Goal: Task Accomplishment & Management: Use online tool/utility

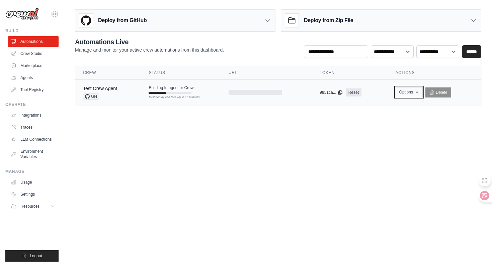
click at [412, 95] on button "Options" at bounding box center [409, 92] width 27 height 10
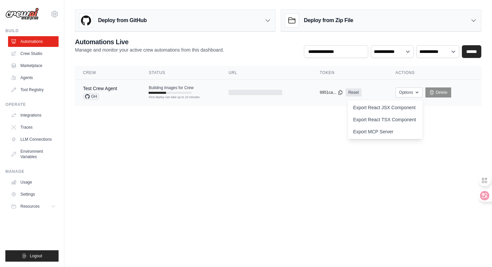
click at [381, 90] on td "copied 9951ca... Reset" at bounding box center [350, 93] width 76 height 26
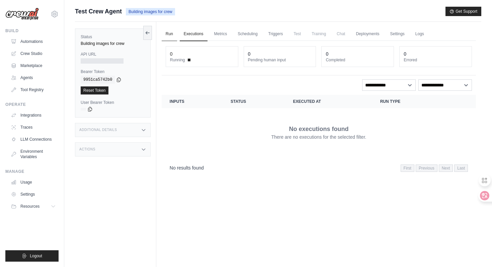
click at [170, 29] on link "Run" at bounding box center [169, 34] width 15 height 14
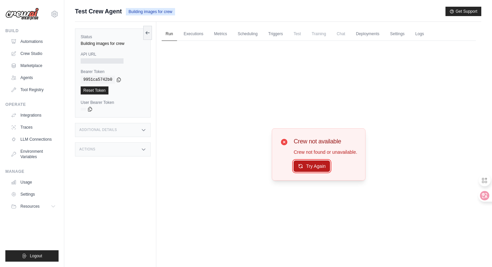
click at [321, 166] on button "Try Again" at bounding box center [312, 165] width 37 height 11
click at [321, 166] on button "Try Again" at bounding box center [312, 166] width 37 height 11
click at [188, 38] on link "Executions" at bounding box center [194, 34] width 28 height 14
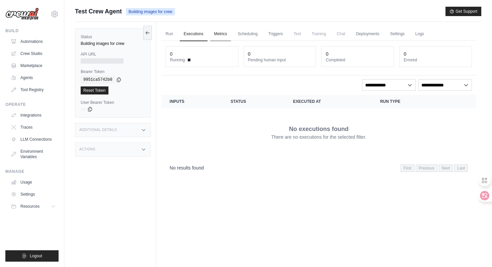
click at [214, 38] on link "Metrics" at bounding box center [220, 34] width 21 height 14
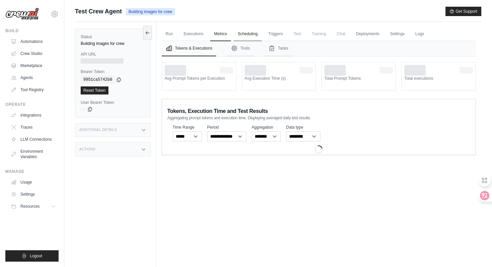
click at [240, 34] on link "Scheduling" at bounding box center [248, 34] width 28 height 14
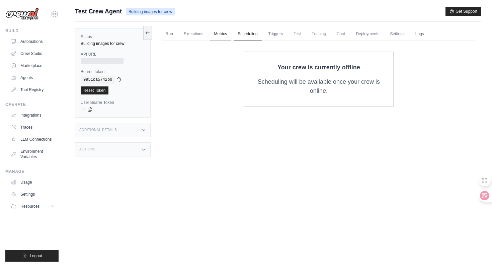
click at [213, 37] on link "Metrics" at bounding box center [220, 34] width 21 height 14
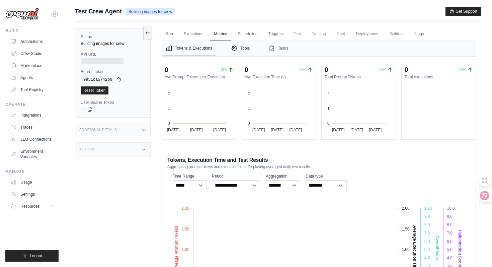
click at [246, 48] on button "Tools" at bounding box center [240, 48] width 27 height 15
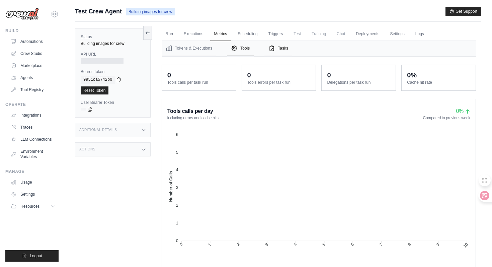
click at [275, 51] on icon "Tabs" at bounding box center [272, 48] width 7 height 7
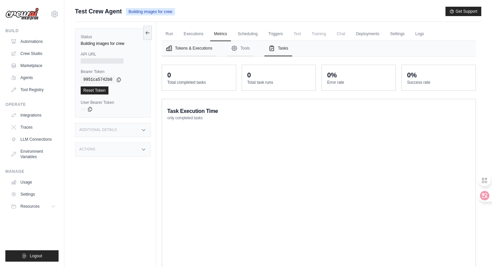
click at [195, 50] on button "Tokens & Executions" at bounding box center [189, 48] width 55 height 15
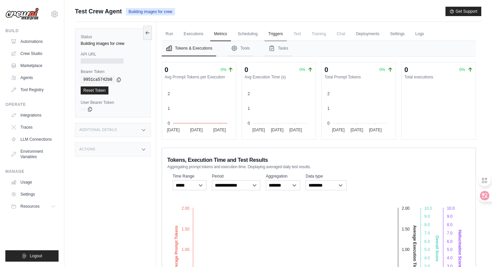
click at [273, 37] on link "Triggers" at bounding box center [276, 34] width 23 height 14
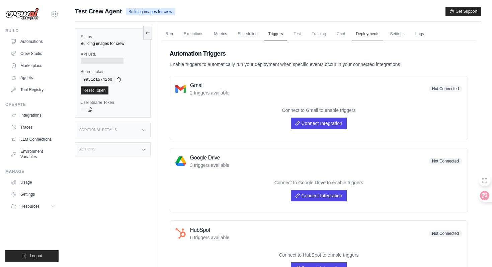
click at [372, 33] on link "Deployments" at bounding box center [367, 34] width 31 height 14
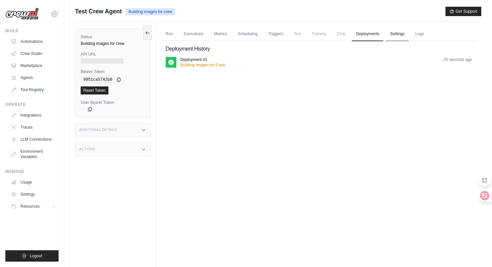
click at [409, 36] on link "Settings" at bounding box center [397, 34] width 22 height 14
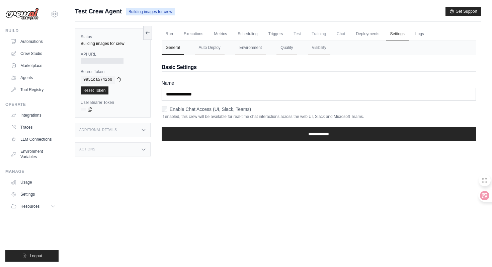
click at [420, 36] on ul "Run Executions Metrics Scheduling Triggers Test Training Chat Deployments Setti…" at bounding box center [319, 34] width 315 height 14
click at [421, 36] on link "Logs" at bounding box center [420, 34] width 17 height 14
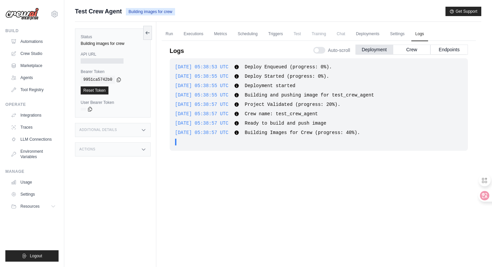
click at [229, 131] on span "2025-09-15 05:38:57 UTC" at bounding box center [202, 132] width 54 height 5
drag, startPoint x: 331, startPoint y: 114, endPoint x: 287, endPoint y: 116, distance: 43.9
click at [287, 117] on div "2025-09-15 05:38:57 UTC Crew name: test_crew_agent Show more Show less" at bounding box center [319, 114] width 288 height 7
click at [314, 134] on span "Building Images for Crew (progress: 40%)." at bounding box center [302, 132] width 115 height 5
drag, startPoint x: 254, startPoint y: 66, endPoint x: 412, endPoint y: 74, distance: 158.3
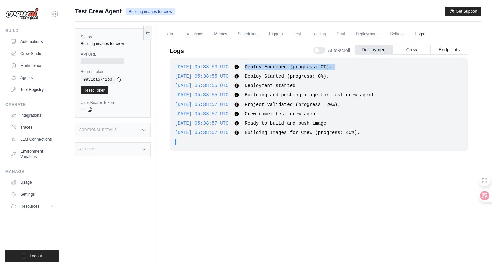
click at [412, 74] on div "2025-09-15 05:38:53 UTC Deploy Enqueued (progress: 0%). Show more Show less 202…" at bounding box center [319, 104] width 298 height 92
click at [405, 91] on div "2025-09-15 05:38:53 UTC Deploy Enqueued (progress: 0%). Show more Show less 202…" at bounding box center [319, 104] width 298 height 92
click at [403, 32] on link "Settings" at bounding box center [397, 34] width 22 height 14
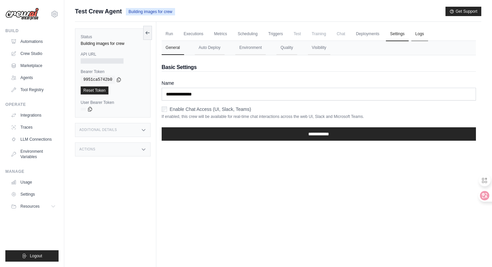
click at [428, 33] on link "Logs" at bounding box center [420, 34] width 17 height 14
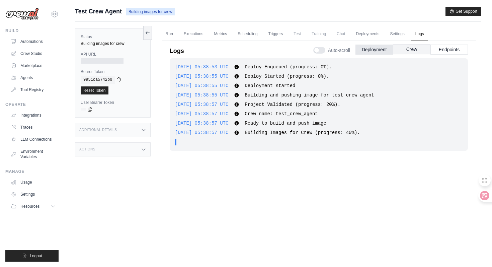
click at [413, 50] on button "Crew" at bounding box center [412, 49] width 38 height 10
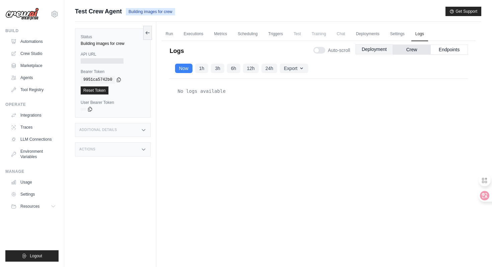
click at [388, 50] on button "Deployment" at bounding box center [375, 49] width 38 height 10
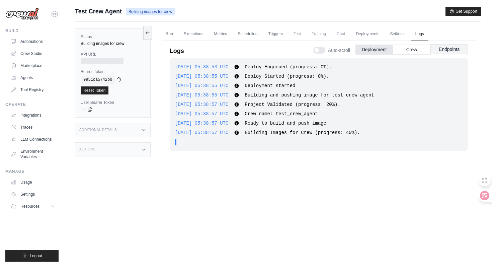
click at [439, 53] on button "Endpoints" at bounding box center [450, 49] width 38 height 10
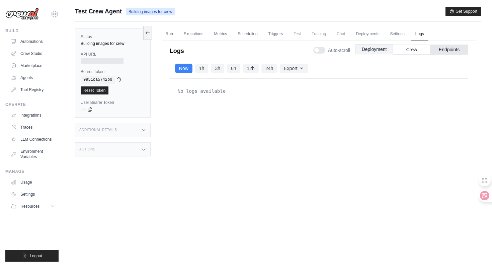
click at [371, 52] on button "Deployment" at bounding box center [375, 49] width 38 height 10
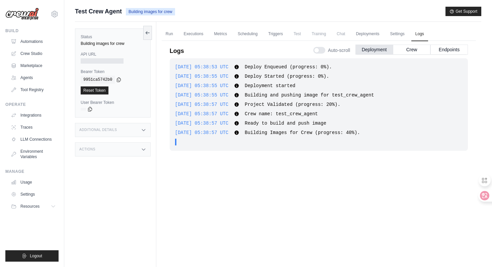
click at [412, 121] on div "2025-09-15 05:38:57 UTC Ready to build and push image Show more Show less" at bounding box center [319, 123] width 288 height 7
click at [412, 120] on div "2025-09-15 05:38:57 UTC Ready to build and push image Show more Show less" at bounding box center [319, 123] width 288 height 7
click at [408, 32] on link "Settings" at bounding box center [397, 34] width 22 height 14
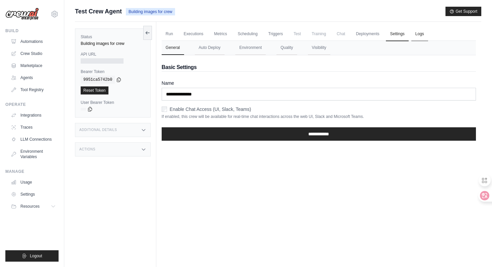
click at [428, 33] on link "Logs" at bounding box center [420, 34] width 17 height 14
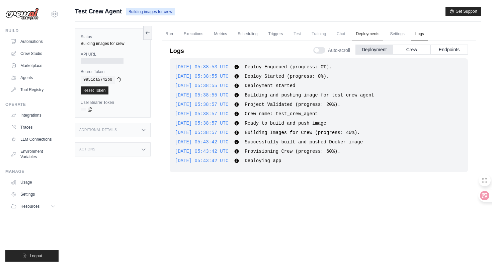
click at [381, 33] on link "Deployments" at bounding box center [367, 34] width 31 height 14
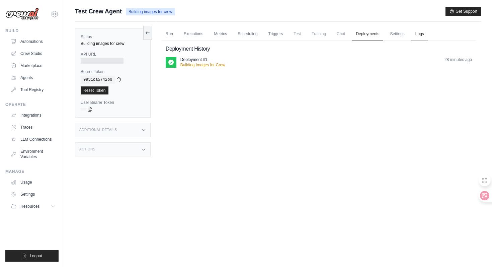
click at [428, 33] on link "Logs" at bounding box center [420, 34] width 17 height 14
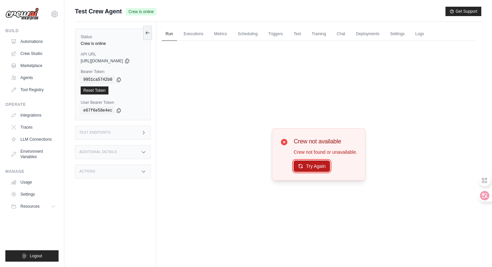
click at [317, 170] on button "Try Again" at bounding box center [312, 165] width 37 height 11
click at [317, 170] on button "Try Again" at bounding box center [312, 166] width 37 height 11
click at [200, 31] on link "Executions" at bounding box center [194, 34] width 28 height 14
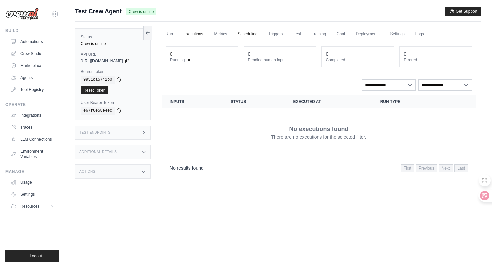
click at [241, 34] on link "Scheduling" at bounding box center [248, 34] width 28 height 14
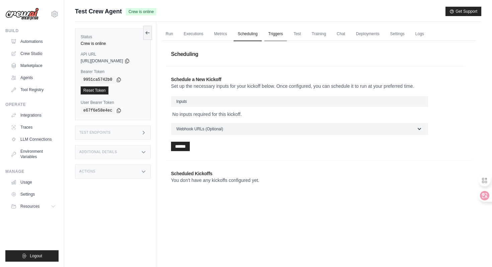
click at [283, 36] on link "Triggers" at bounding box center [276, 34] width 23 height 14
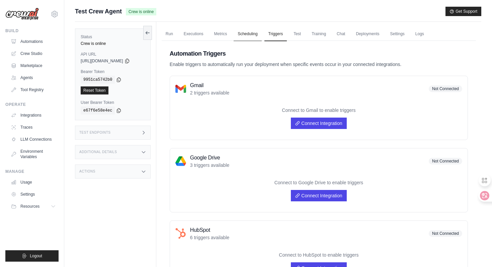
click at [262, 36] on link "Scheduling" at bounding box center [248, 34] width 28 height 14
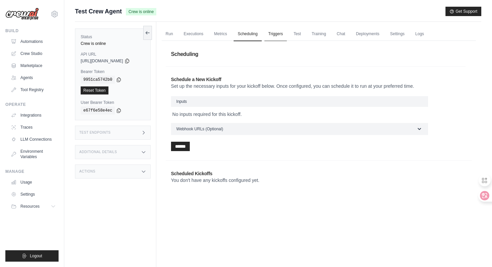
click at [273, 36] on link "Triggers" at bounding box center [276, 34] width 23 height 14
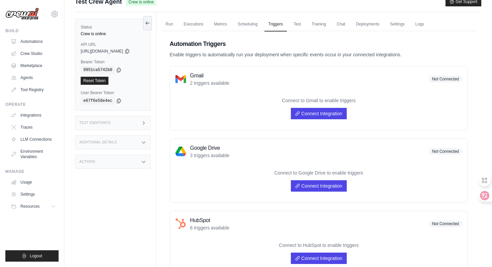
scroll to position [10, 0]
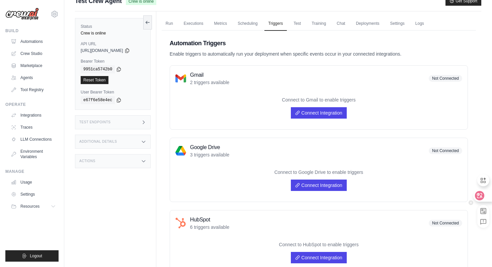
click at [489, 199] on div at bounding box center [483, 196] width 18 height 12
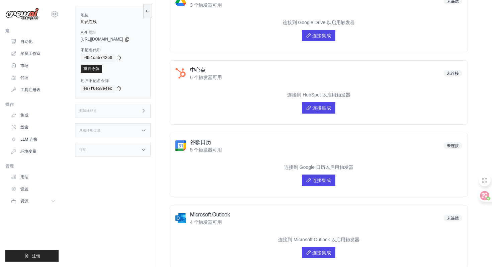
scroll to position [168, 0]
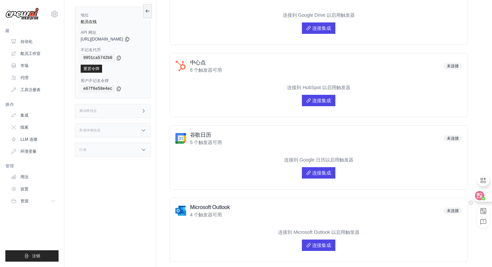
click at [478, 193] on icon at bounding box center [480, 195] width 6 height 5
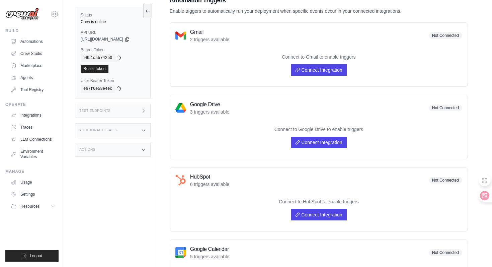
scroll to position [0, 0]
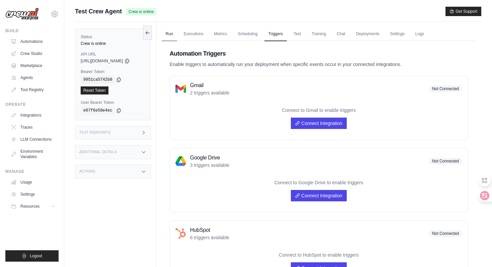
click at [172, 31] on link "Run" at bounding box center [169, 34] width 15 height 14
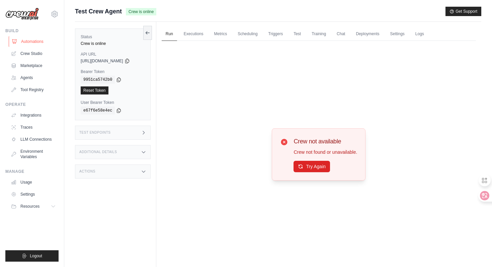
click at [27, 40] on link "Automations" at bounding box center [34, 41] width 51 height 11
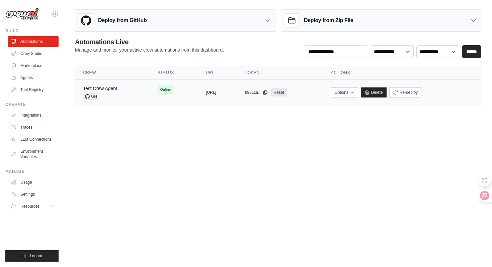
drag, startPoint x: 182, startPoint y: 93, endPoint x: 261, endPoint y: 93, distance: 78.7
click at [237, 93] on td "copied https://test-crew-agent-5cf7b37b-b3" at bounding box center [217, 93] width 39 height 26
click at [229, 93] on div "copied https://test-crew-agent-5cf7b37b-b3" at bounding box center [217, 92] width 23 height 5
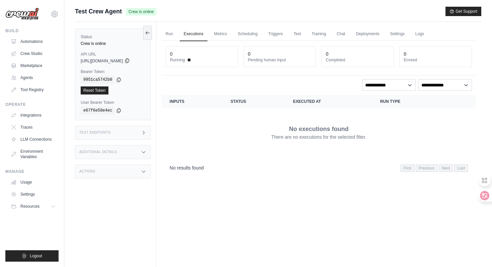
click at [130, 59] on icon at bounding box center [127, 60] width 5 height 5
click at [118, 80] on icon at bounding box center [118, 79] width 5 height 5
click at [177, 35] on link "Run" at bounding box center [169, 34] width 15 height 14
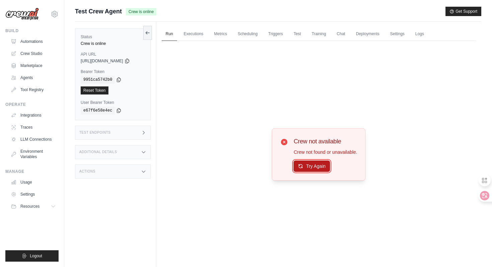
click at [317, 166] on button "Try Again" at bounding box center [312, 165] width 37 height 11
click at [317, 166] on button "Try Again" at bounding box center [312, 166] width 37 height 11
click at [428, 33] on link "Logs" at bounding box center [420, 34] width 17 height 14
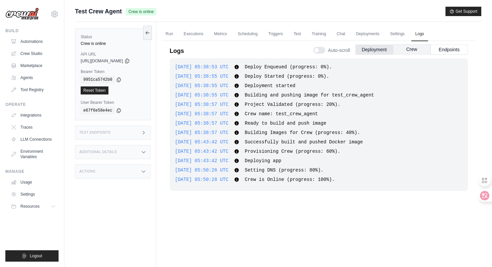
click at [412, 46] on button "Crew" at bounding box center [412, 49] width 38 height 10
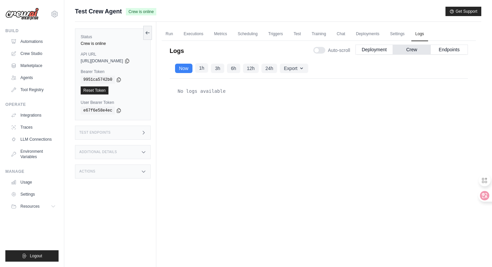
click at [209, 66] on button "1h" at bounding box center [201, 67] width 13 height 9
click at [186, 64] on button "Now" at bounding box center [183, 67] width 17 height 9
click at [454, 52] on button "Endpoints" at bounding box center [450, 49] width 38 height 10
click at [368, 53] on button "Deployment" at bounding box center [375, 49] width 38 height 10
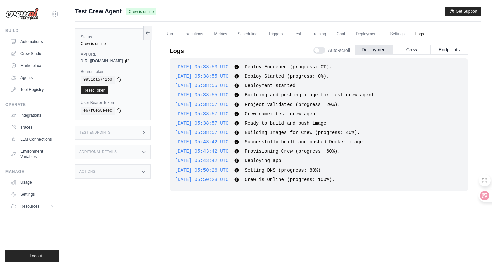
click at [141, 133] on div "Test Endpoints" at bounding box center [113, 133] width 76 height 14
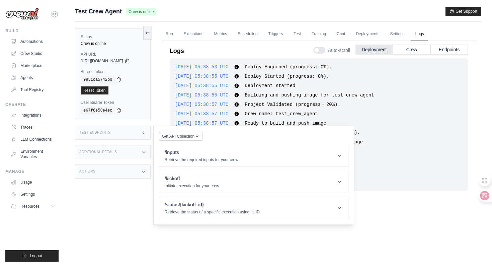
click at [141, 150] on div "Additional Details" at bounding box center [113, 152] width 76 height 14
click at [137, 214] on div "Actions" at bounding box center [113, 211] width 76 height 14
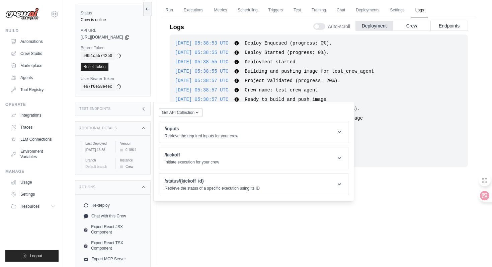
scroll to position [25, 0]
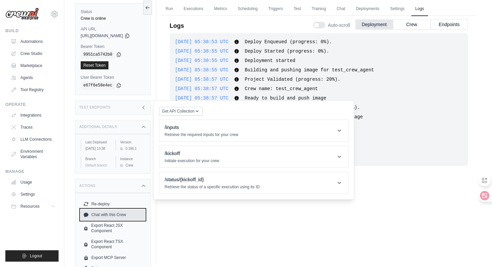
click at [119, 220] on link "Chat with this Crew" at bounding box center [113, 214] width 64 height 11
click at [179, 228] on div "2025-09-15 05:38:53 UTC Deploy Enqueued (progress: 0%). Show more Show less 202…" at bounding box center [319, 134] width 298 height 203
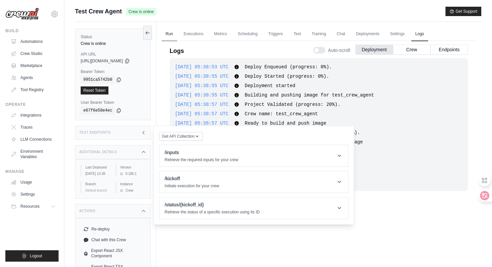
click at [172, 32] on link "Run" at bounding box center [169, 34] width 15 height 14
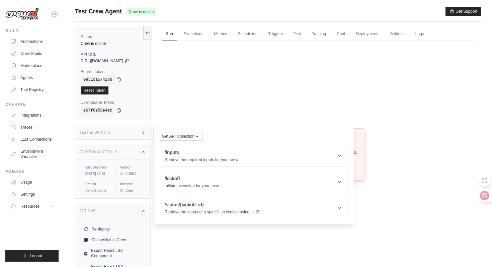
click at [146, 130] on icon at bounding box center [143, 132] width 5 height 5
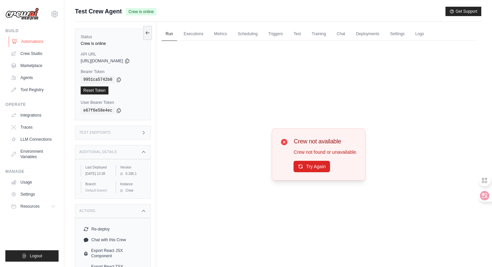
click at [37, 42] on link "Automations" at bounding box center [34, 41] width 51 height 11
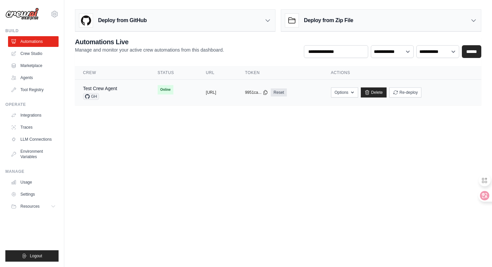
click at [158, 90] on span "Online" at bounding box center [166, 89] width 16 height 9
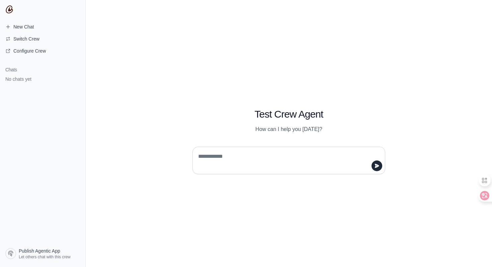
click at [220, 160] on textarea at bounding box center [287, 160] width 180 height 19
paste textarea "**********"
type textarea "**********"
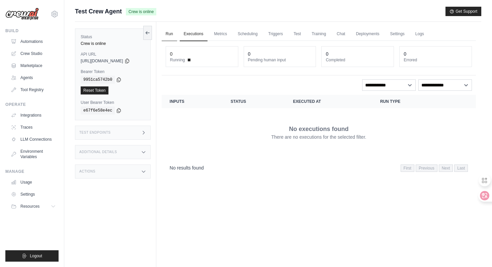
click at [170, 34] on link "Run" at bounding box center [169, 34] width 15 height 14
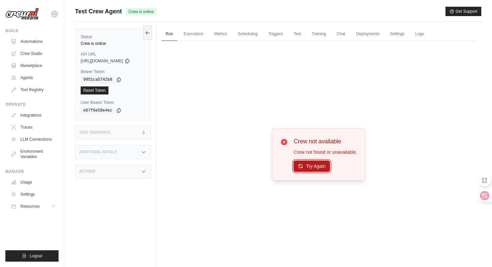
click at [306, 166] on button "Try Again" at bounding box center [312, 165] width 37 height 11
click at [306, 166] on button "Try Again" at bounding box center [312, 166] width 37 height 11
click at [284, 38] on link "Triggers" at bounding box center [276, 34] width 23 height 14
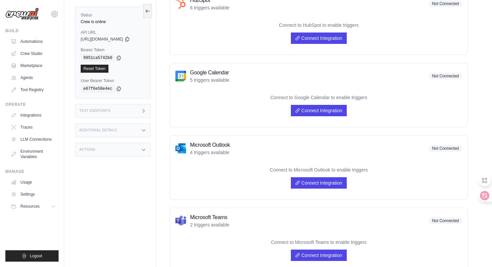
scroll to position [286, 0]
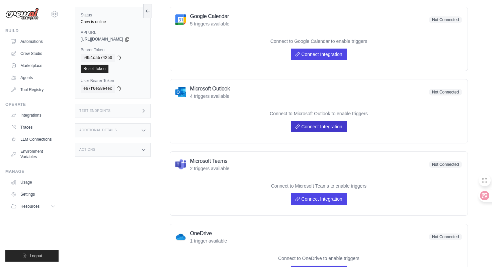
click at [327, 123] on link "Connect Integration" at bounding box center [319, 126] width 56 height 11
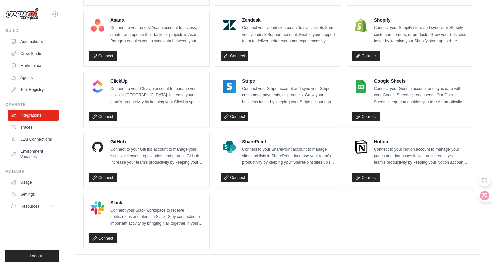
scroll to position [466, 0]
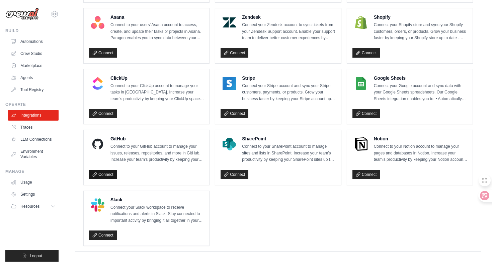
click at [114, 174] on link "Connect" at bounding box center [103, 174] width 28 height 9
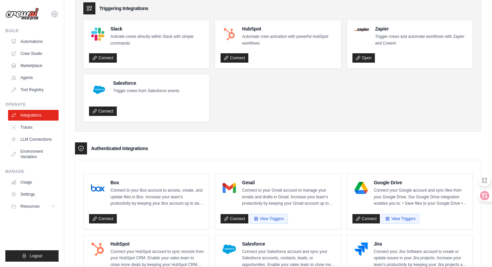
scroll to position [55, 0]
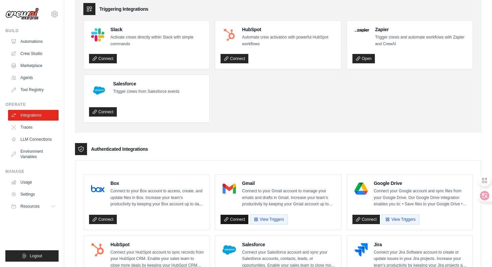
click at [240, 219] on link "Connect" at bounding box center [235, 219] width 28 height 9
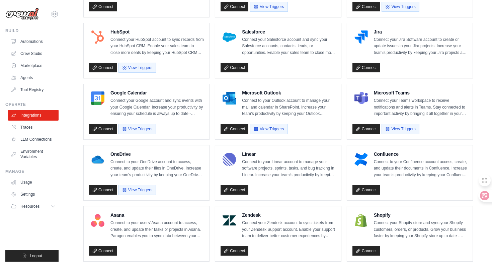
scroll to position [260, 0]
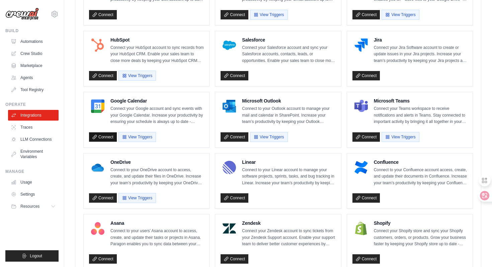
click at [113, 134] on link "Connect" at bounding box center [103, 136] width 28 height 9
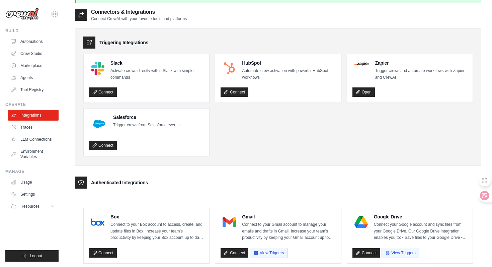
scroll to position [0, 0]
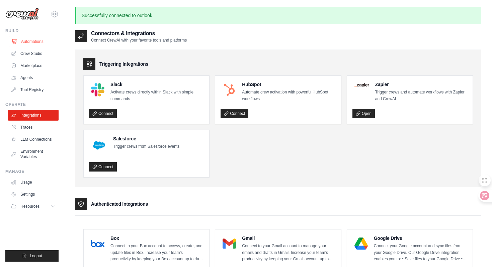
click at [23, 40] on link "Automations" at bounding box center [34, 41] width 51 height 11
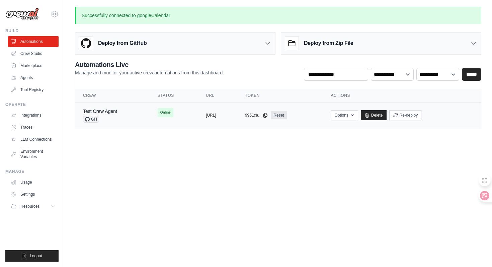
click at [199, 119] on td "copied [URL]" at bounding box center [217, 116] width 39 height 26
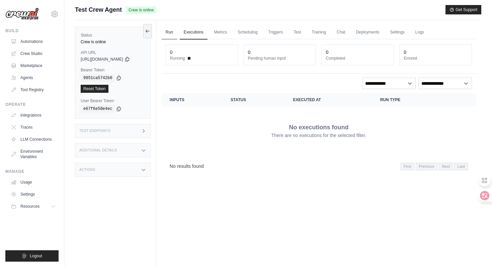
click at [173, 36] on link "Run" at bounding box center [169, 32] width 15 height 14
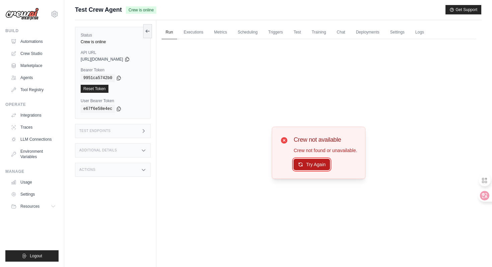
click at [311, 166] on button "Try Again" at bounding box center [312, 164] width 37 height 11
click at [309, 164] on button "Try Again" at bounding box center [312, 164] width 37 height 11
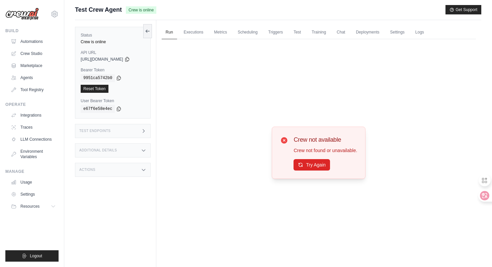
click at [108, 123] on div "Status Crew is online API URL copied [URL][DOMAIN_NAME] Bearer Token copied 995…" at bounding box center [115, 153] width 81 height 267
click at [109, 130] on h3 "Test Endpoints" at bounding box center [94, 131] width 31 height 4
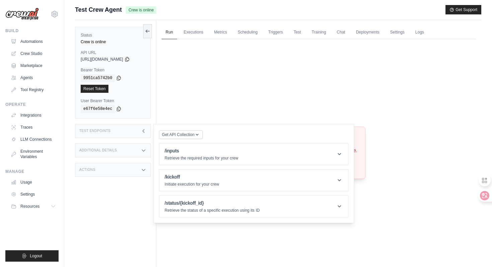
click at [106, 150] on h3 "Additional Details" at bounding box center [98, 150] width 38 height 4
click at [108, 214] on div "Actions" at bounding box center [113, 209] width 76 height 14
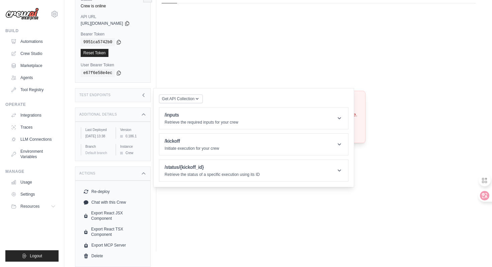
scroll to position [43, 0]
click at [483, 195] on icon at bounding box center [480, 195] width 7 height 7
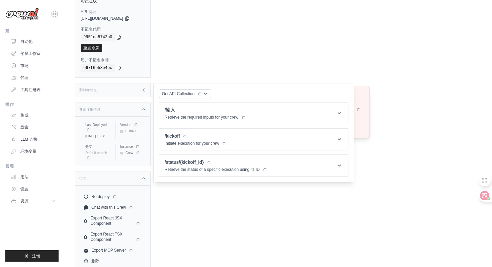
scroll to position [32, 0]
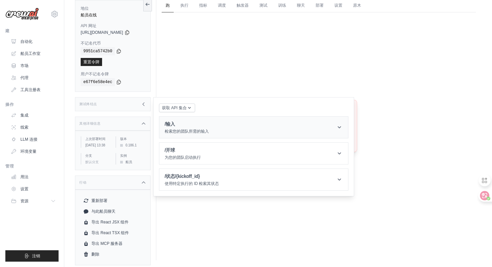
click at [229, 130] on header "/输入 检索您的团队所需的输入" at bounding box center [253, 127] width 189 height 21
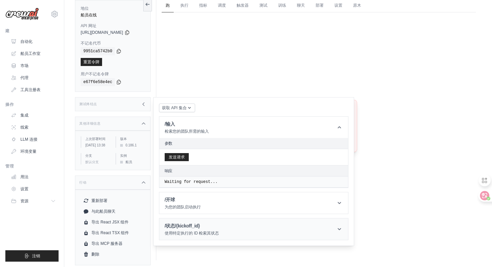
click at [219, 231] on font "使用特定执行的 ID 检索其状态" at bounding box center [192, 233] width 55 height 5
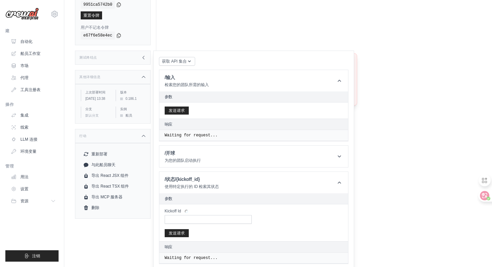
scroll to position [78, 0]
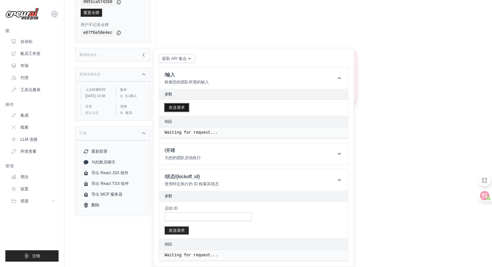
click at [186, 111] on button "发送请求" at bounding box center [177, 108] width 24 height 8
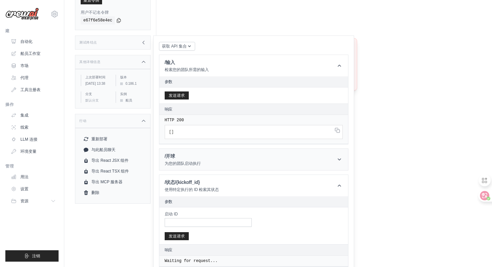
scroll to position [96, 0]
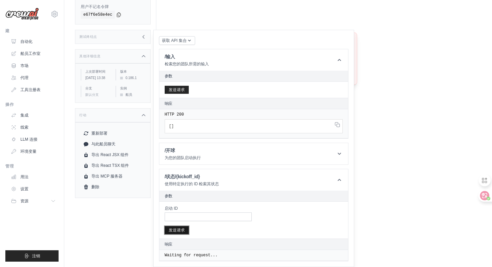
click at [185, 226] on button "发送请求" at bounding box center [177, 230] width 24 height 8
click at [219, 179] on h1 "/状态/{kickoff_id}" at bounding box center [192, 176] width 55 height 7
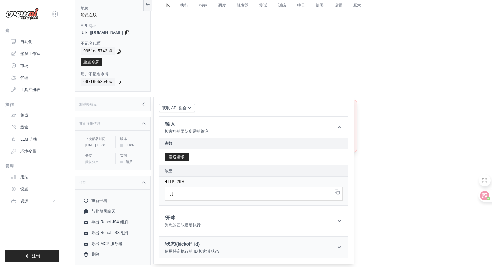
scroll to position [32, 0]
click at [231, 214] on header "/开球 为您的团队启动执行" at bounding box center [253, 220] width 189 height 21
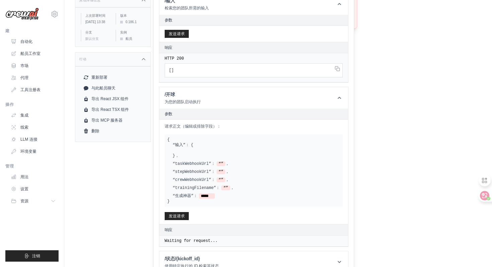
scroll to position [164, 0]
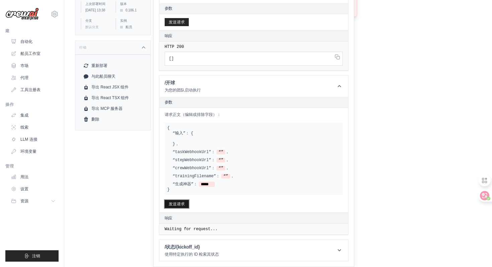
click at [185, 205] on font "发送请求" at bounding box center [177, 204] width 16 height 5
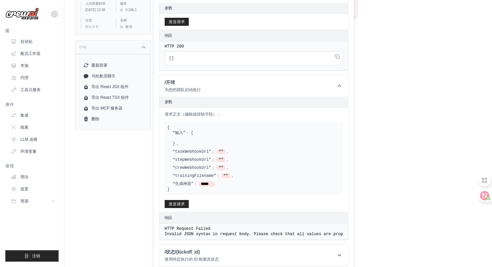
click at [206, 150] on font "“taskWebhookUrl”：" at bounding box center [194, 151] width 43 height 5
click at [484, 192] on div at bounding box center [483, 196] width 18 height 12
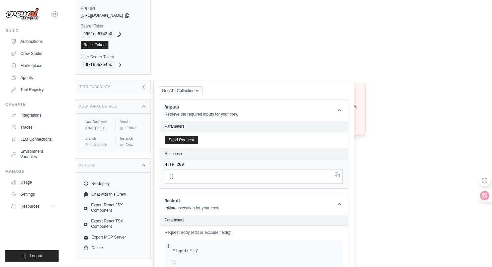
scroll to position [0, 0]
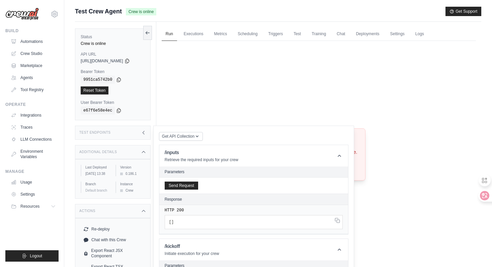
click at [156, 107] on div "Status Crew is online API URL copied https://test-crew-agent-5cf7b37b-b3c0-4704…" at bounding box center [115, 155] width 81 height 267
click at [144, 136] on div "Test Endpoints" at bounding box center [113, 133] width 76 height 14
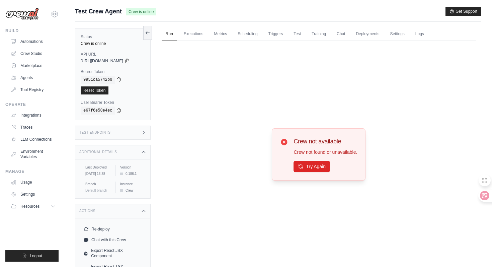
click at [147, 145] on div "Additional Details" at bounding box center [113, 152] width 76 height 14
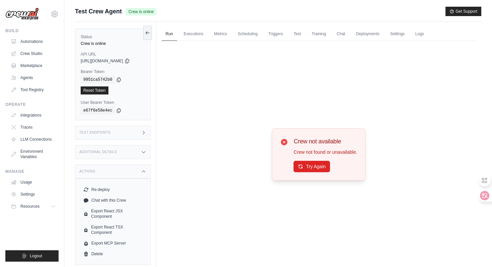
click at [142, 172] on div "Actions" at bounding box center [113, 171] width 76 height 14
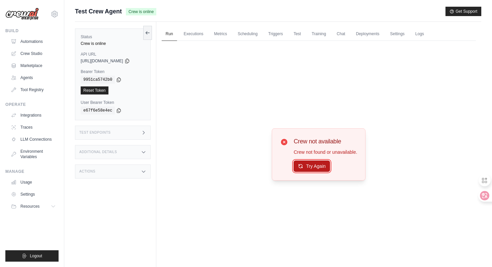
click at [304, 161] on button "Try Again" at bounding box center [312, 165] width 37 height 11
drag, startPoint x: 294, startPoint y: 153, endPoint x: 377, endPoint y: 154, distance: 83.1
click at [377, 154] on div "Crew not available Crew not found or unavailable. Try Again" at bounding box center [319, 154] width 315 height 227
click at [352, 142] on h3 "Crew not available" at bounding box center [326, 141] width 64 height 9
drag, startPoint x: 129, startPoint y: 13, endPoint x: 163, endPoint y: 16, distance: 34.3
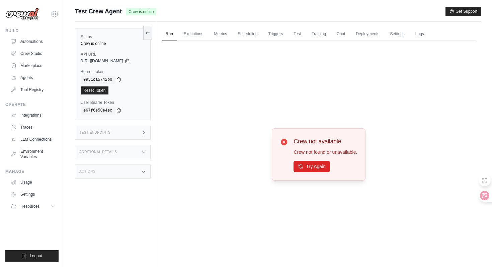
click at [163, 16] on div "Test Crew Agent Crew is online Get Support" at bounding box center [278, 11] width 407 height 9
click at [41, 196] on link "Settings" at bounding box center [34, 194] width 51 height 11
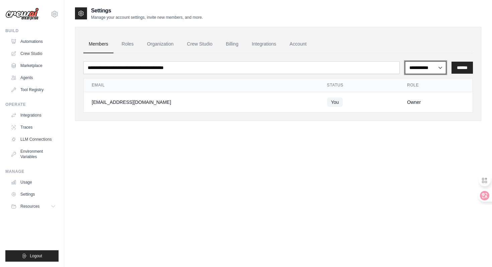
click at [418, 72] on select "**********" at bounding box center [426, 67] width 42 height 13
drag, startPoint x: 139, startPoint y: 105, endPoint x: 83, endPoint y: 103, distance: 56.3
click at [83, 103] on div "**********" at bounding box center [278, 74] width 407 height 94
click at [148, 104] on div "[EMAIL_ADDRESS][DOMAIN_NAME]" at bounding box center [201, 102] width 219 height 7
click at [22, 45] on link "Automations" at bounding box center [34, 41] width 51 height 11
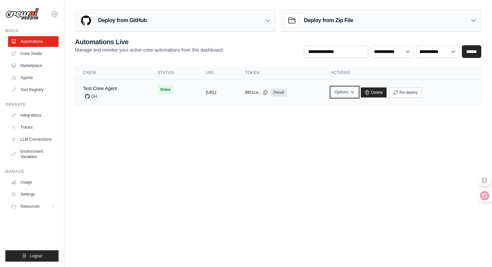
click at [358, 91] on button "Options" at bounding box center [344, 92] width 27 height 10
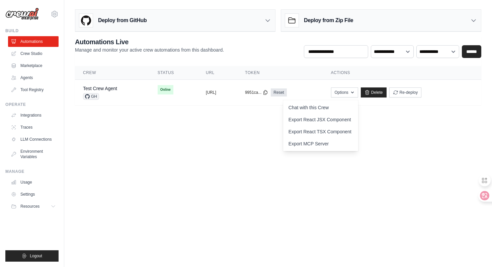
click at [409, 134] on body "lsq2958@gmail.com Settings Build Automations Crew Studio" at bounding box center [246, 133] width 492 height 267
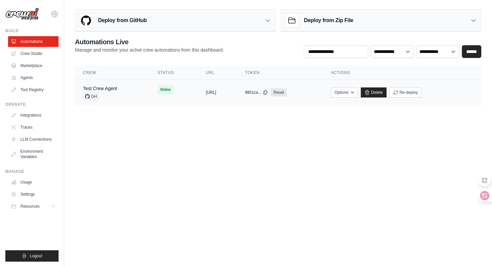
click at [163, 93] on td "Online" at bounding box center [174, 90] width 48 height 20
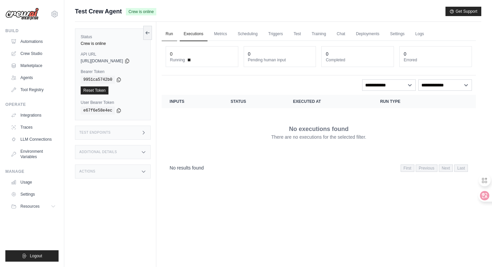
click at [170, 36] on link "Run" at bounding box center [169, 34] width 15 height 14
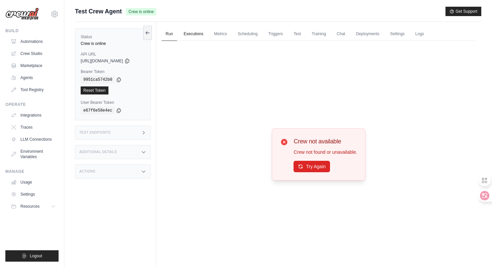
click at [184, 37] on link "Executions" at bounding box center [194, 34] width 28 height 14
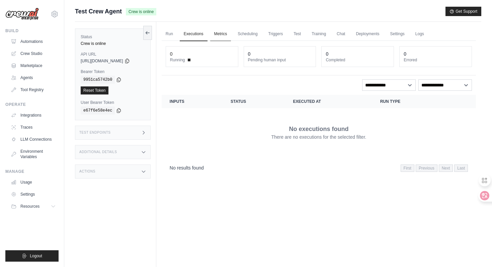
click at [231, 40] on link "Metrics" at bounding box center [220, 34] width 21 height 14
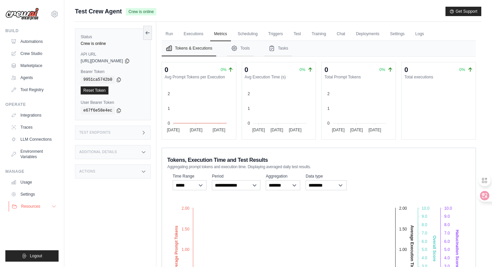
click at [30, 207] on span "Resources" at bounding box center [30, 206] width 19 height 5
click at [37, 218] on span "Documentation" at bounding box center [37, 217] width 27 height 5
click at [169, 35] on link "Run" at bounding box center [169, 34] width 15 height 14
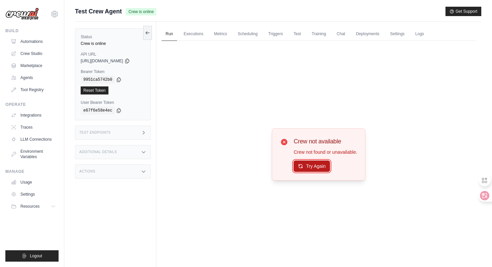
click at [305, 163] on button "Try Again" at bounding box center [312, 165] width 37 height 11
click at [31, 45] on link "Automations" at bounding box center [34, 41] width 51 height 11
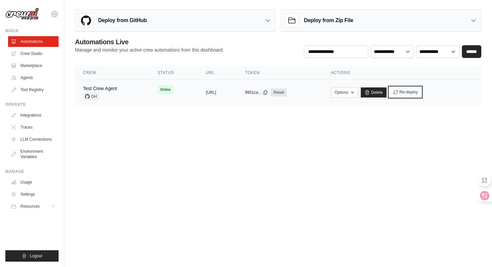
click at [422, 95] on button "Re-deploy" at bounding box center [406, 92] width 32 height 10
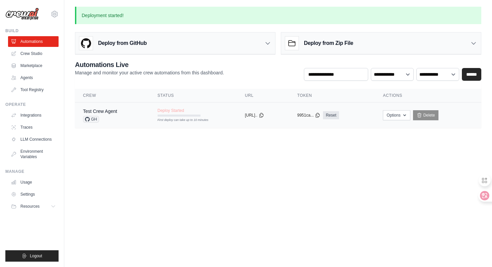
click at [151, 116] on td "Deploy Started First deploy can take up to 10 minutes" at bounding box center [193, 112] width 87 height 19
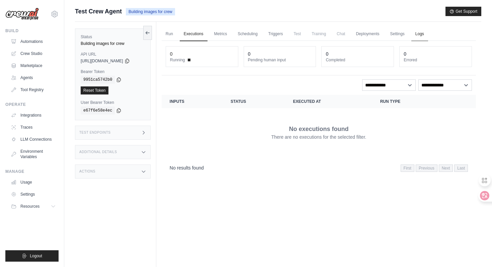
click at [428, 34] on link "Logs" at bounding box center [420, 34] width 17 height 14
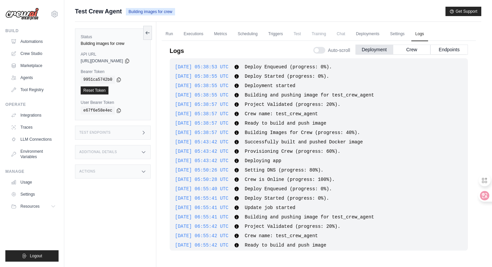
scroll to position [22, 0]
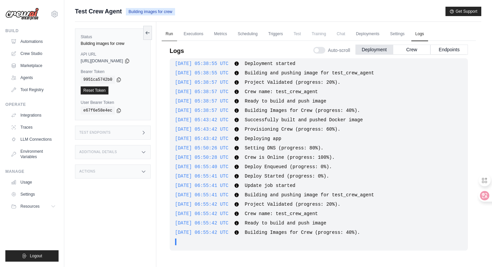
click at [173, 34] on link "Run" at bounding box center [169, 34] width 15 height 14
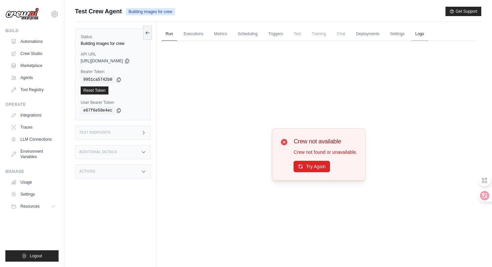
click at [428, 35] on link "Logs" at bounding box center [420, 34] width 17 height 14
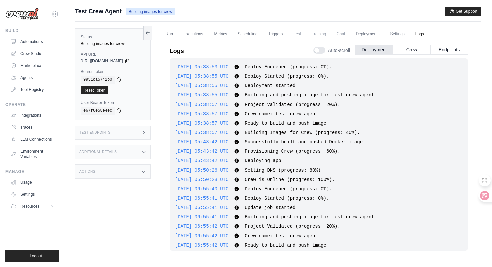
scroll to position [22, 0]
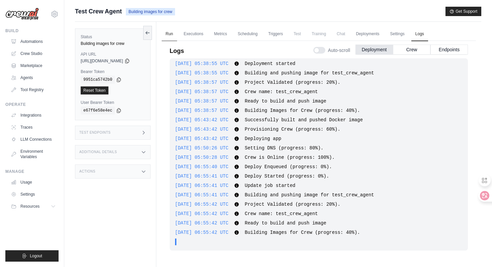
click at [170, 35] on link "Run" at bounding box center [169, 34] width 15 height 14
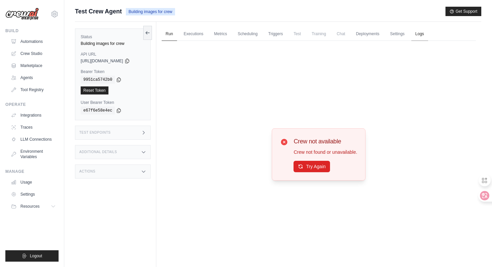
click at [428, 35] on link "Logs" at bounding box center [420, 34] width 17 height 14
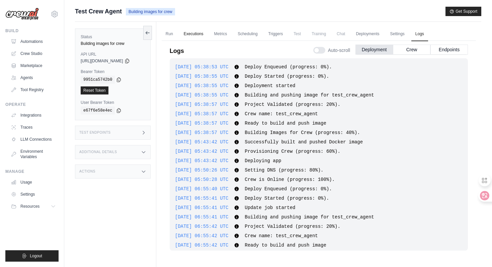
click at [185, 34] on link "Executions" at bounding box center [194, 34] width 28 height 14
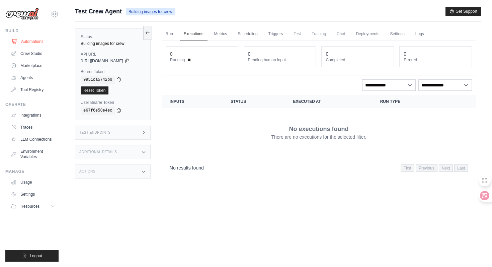
click at [22, 39] on link "Automations" at bounding box center [34, 41] width 51 height 11
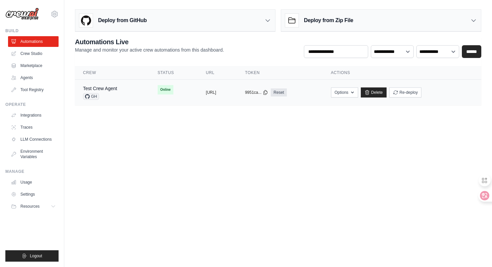
click at [134, 93] on td "Test Crew Agent GH" at bounding box center [112, 93] width 75 height 26
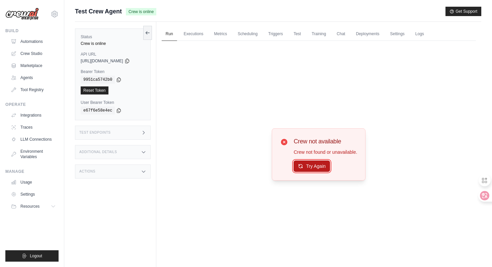
click at [312, 169] on button "Try Again" at bounding box center [312, 165] width 37 height 11
click at [312, 169] on button "Try Again" at bounding box center [312, 166] width 37 height 11
click at [428, 37] on link "Logs" at bounding box center [420, 34] width 17 height 14
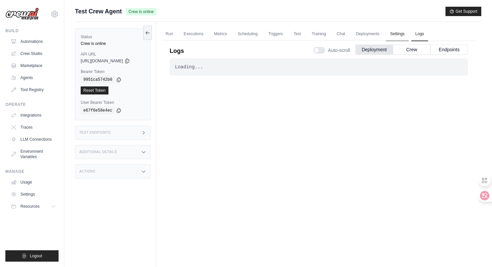
click at [404, 35] on link "Settings" at bounding box center [397, 34] width 22 height 14
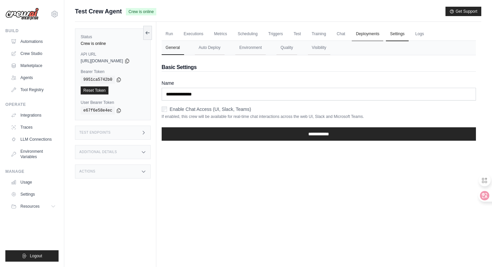
click at [379, 31] on link "Deployments" at bounding box center [367, 34] width 31 height 14
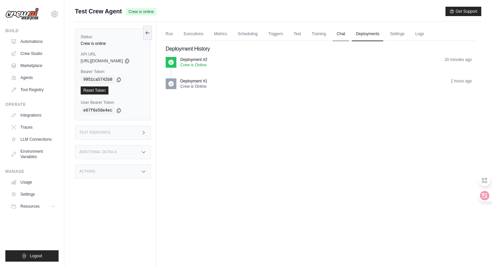
click at [346, 32] on link "Chat" at bounding box center [341, 34] width 16 height 14
click at [324, 35] on link "Training" at bounding box center [319, 34] width 22 height 14
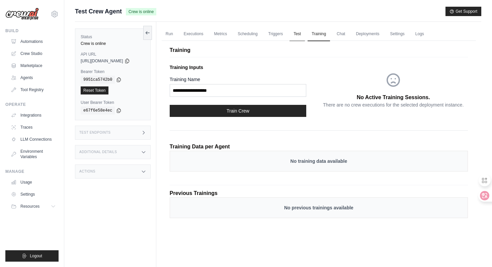
click at [305, 35] on link "Test" at bounding box center [297, 34] width 15 height 14
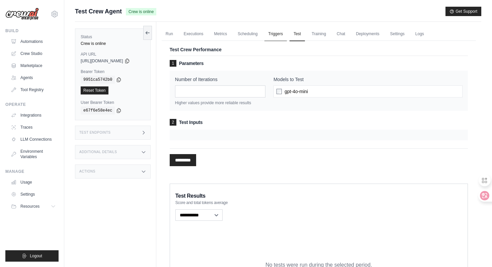
click at [287, 32] on link "Triggers" at bounding box center [276, 34] width 23 height 14
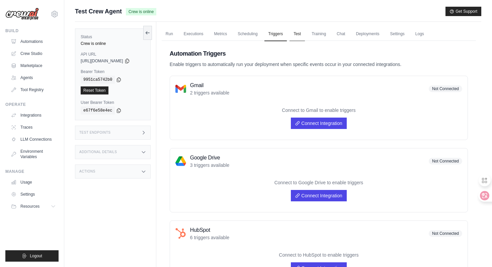
click at [305, 33] on link "Test" at bounding box center [297, 34] width 15 height 14
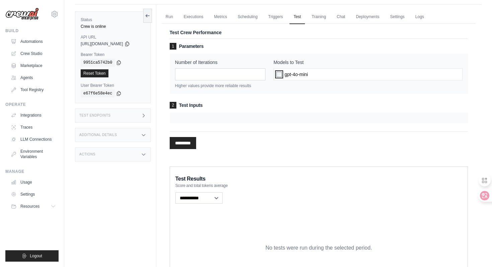
scroll to position [20, 0]
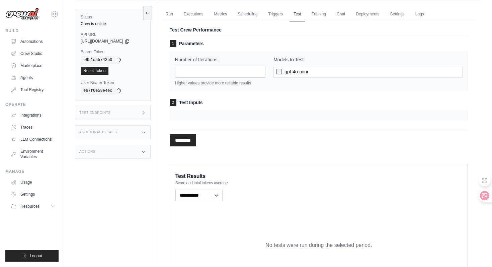
click at [279, 111] on div at bounding box center [319, 115] width 298 height 11
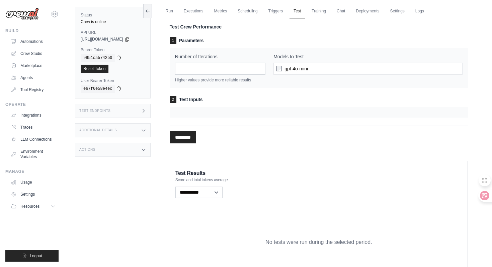
scroll to position [0, 0]
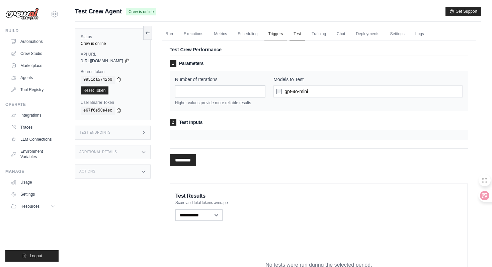
click at [276, 31] on link "Triggers" at bounding box center [276, 34] width 23 height 14
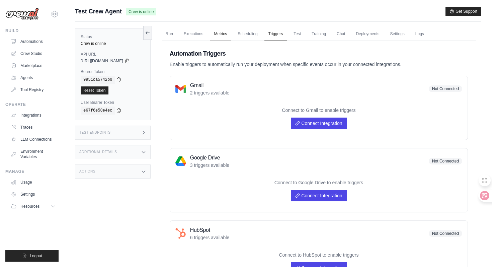
click at [231, 38] on link "Metrics" at bounding box center [220, 34] width 21 height 14
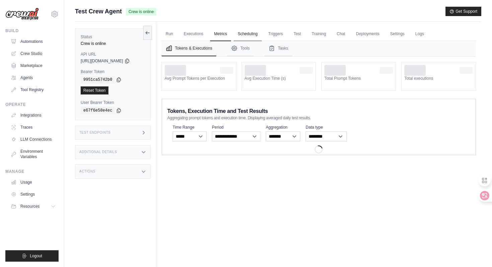
click at [253, 36] on link "Scheduling" at bounding box center [248, 34] width 28 height 14
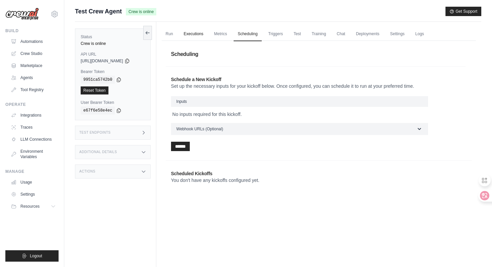
click at [202, 34] on link "Executions" at bounding box center [194, 34] width 28 height 14
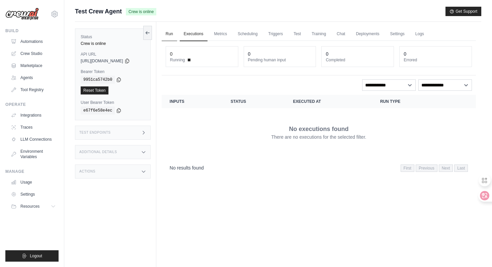
click at [177, 35] on link "Run" at bounding box center [169, 34] width 15 height 14
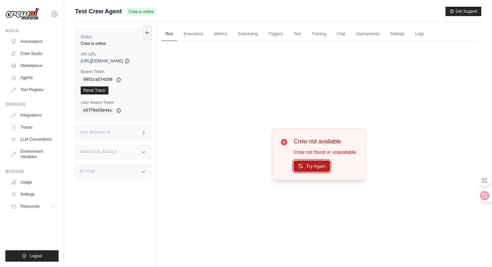
click at [317, 171] on button "Try Again" at bounding box center [312, 165] width 37 height 11
click at [46, 46] on link "Automations" at bounding box center [34, 41] width 51 height 11
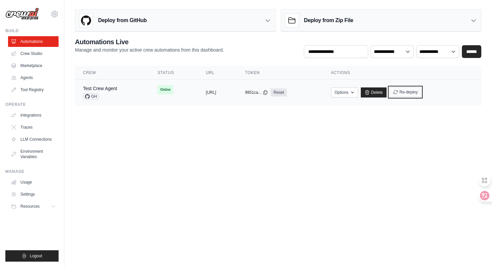
click at [422, 96] on button "Re-deploy" at bounding box center [406, 92] width 32 height 10
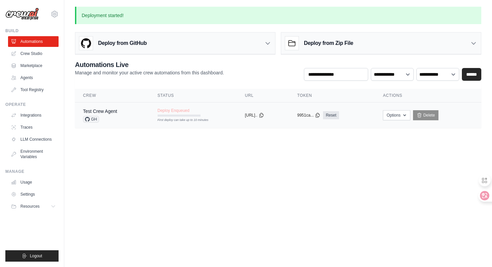
click at [126, 112] on div "Test Crew Agent GH" at bounding box center [112, 115] width 59 height 15
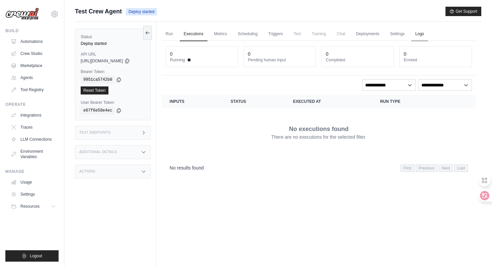
click at [424, 34] on link "Logs" at bounding box center [420, 34] width 17 height 14
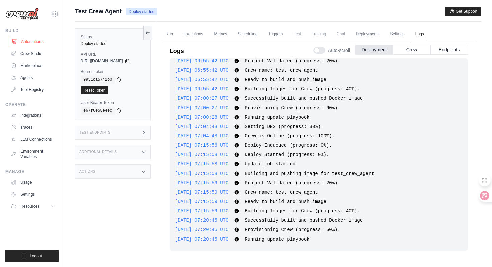
click at [38, 41] on link "Automations" at bounding box center [34, 41] width 51 height 11
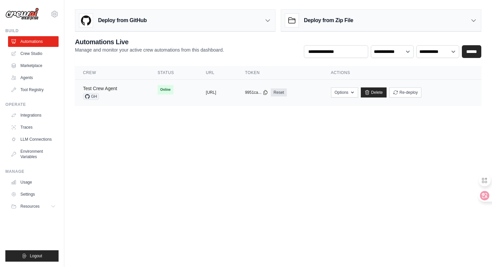
click at [117, 89] on link "Test Crew Agent" at bounding box center [100, 88] width 34 height 5
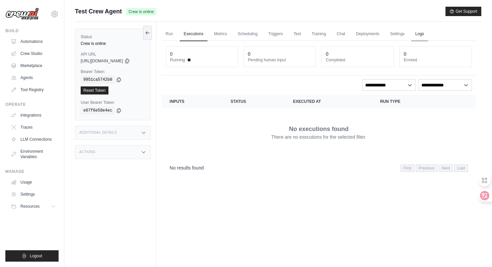
click at [428, 32] on link "Logs" at bounding box center [420, 34] width 17 height 14
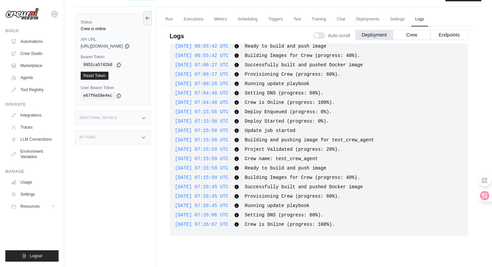
scroll to position [19, 0]
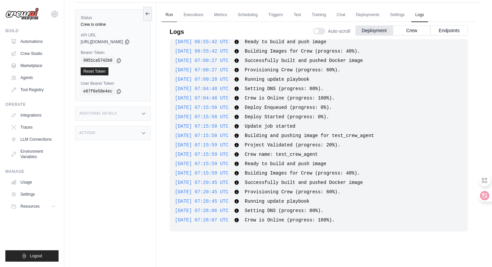
click at [169, 17] on link "Run" at bounding box center [169, 15] width 15 height 14
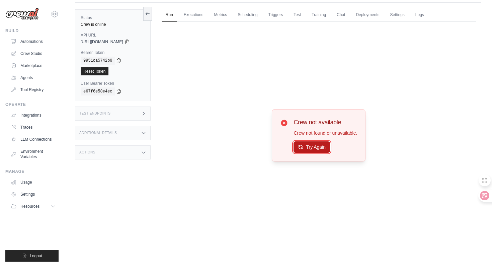
click at [304, 144] on button "Try Again" at bounding box center [312, 146] width 37 height 11
click at [304, 144] on button "Try Again" at bounding box center [312, 147] width 37 height 11
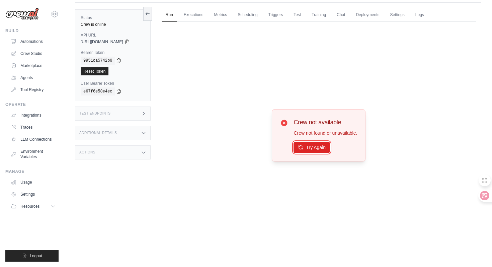
click at [304, 144] on button "Try Again" at bounding box center [312, 147] width 37 height 11
click at [192, 16] on link "Executions" at bounding box center [194, 15] width 28 height 14
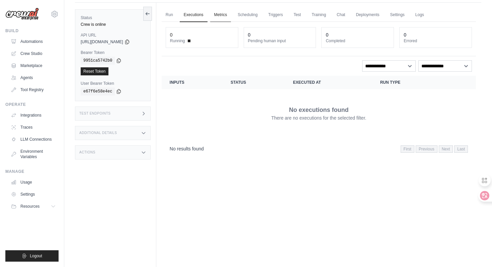
click at [225, 10] on link "Metrics" at bounding box center [220, 15] width 21 height 14
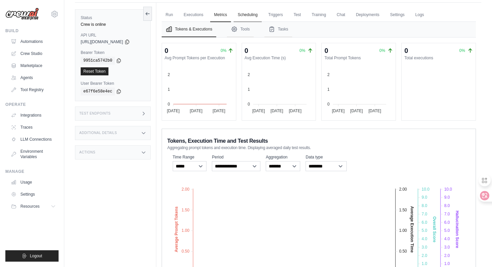
click at [248, 13] on link "Scheduling" at bounding box center [248, 15] width 28 height 14
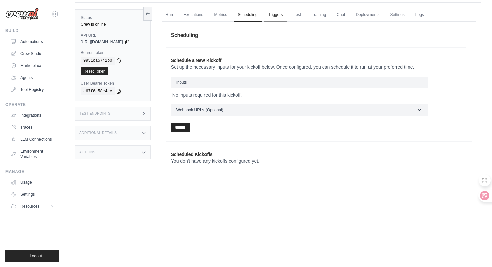
click at [275, 14] on link "Triggers" at bounding box center [276, 15] width 23 height 14
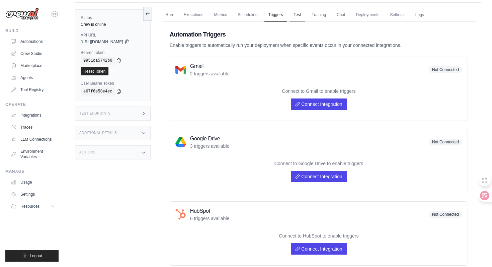
click at [305, 17] on link "Test" at bounding box center [297, 15] width 15 height 14
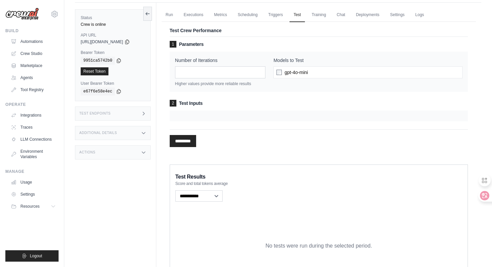
click at [287, 70] on span "gpt-4o-mini" at bounding box center [296, 72] width 23 height 7
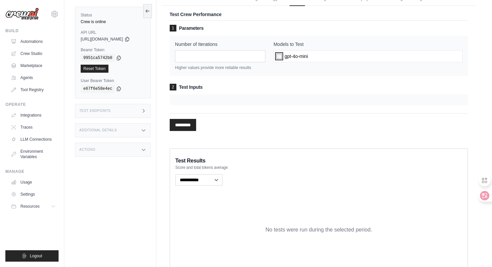
scroll to position [37, 0]
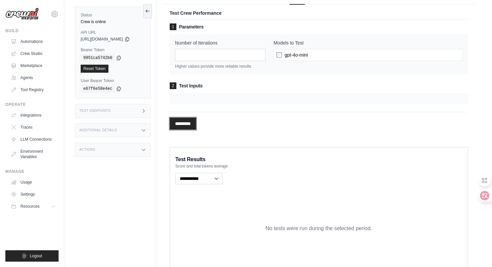
click at [196, 122] on input "*********" at bounding box center [183, 124] width 26 height 12
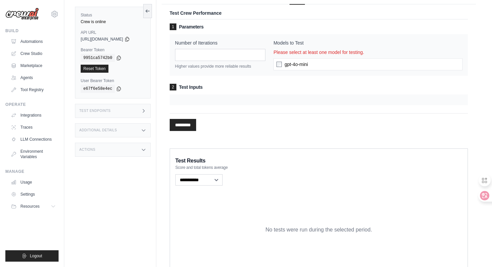
click at [325, 65] on div "gpt-4o-mini" at bounding box center [368, 64] width 189 height 12
drag, startPoint x: 315, startPoint y: 64, endPoint x: 286, endPoint y: 65, distance: 28.1
click at [286, 65] on div "gpt-4o-mini" at bounding box center [368, 64] width 189 height 12
click at [194, 126] on input "*********" at bounding box center [183, 125] width 26 height 12
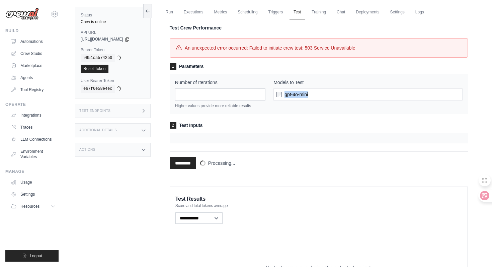
scroll to position [21, 0]
click at [281, 14] on link "Triggers" at bounding box center [276, 13] width 23 height 14
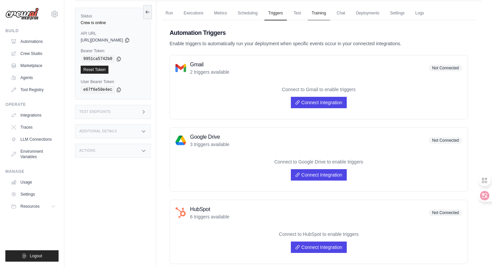
click at [330, 15] on link "Training" at bounding box center [319, 13] width 22 height 14
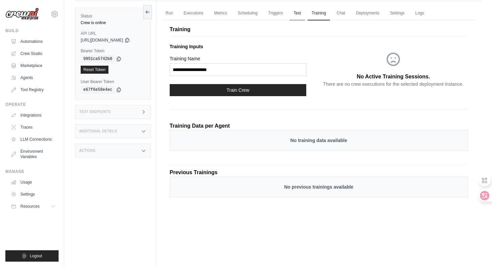
click at [297, 14] on link "Test" at bounding box center [297, 13] width 15 height 14
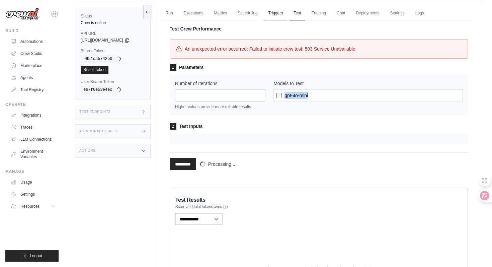
click at [285, 14] on link "Triggers" at bounding box center [276, 13] width 23 height 14
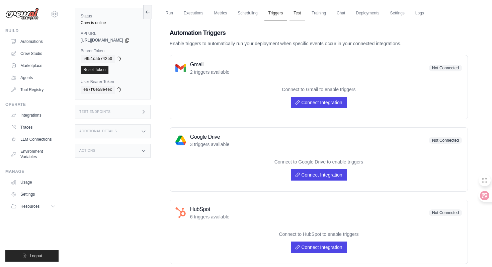
click at [304, 13] on link "Test" at bounding box center [297, 13] width 15 height 14
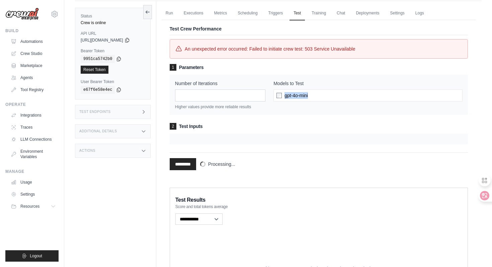
click at [308, 92] on span "gpt-4o-mini" at bounding box center [296, 95] width 23 height 7
click at [255, 9] on link "Scheduling" at bounding box center [248, 13] width 28 height 14
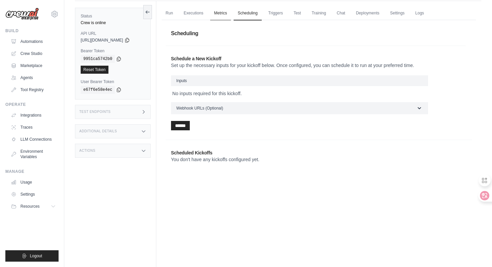
click at [223, 16] on link "Metrics" at bounding box center [220, 13] width 21 height 14
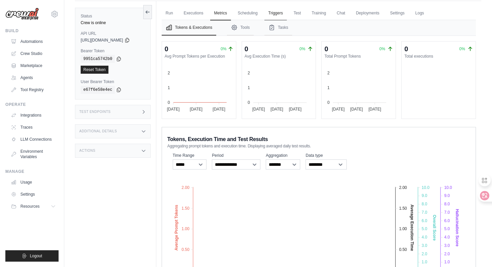
click at [278, 17] on link "Triggers" at bounding box center [276, 13] width 23 height 14
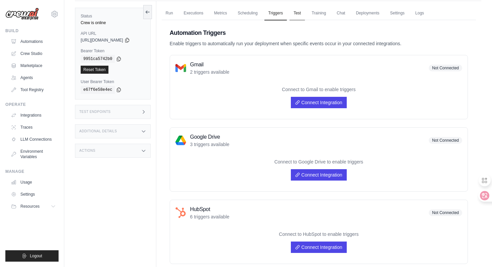
click at [305, 11] on link "Test" at bounding box center [297, 13] width 15 height 14
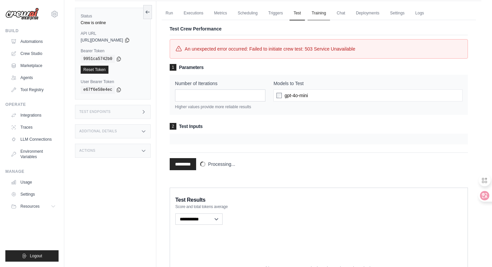
click at [330, 12] on link "Training" at bounding box center [319, 13] width 22 height 14
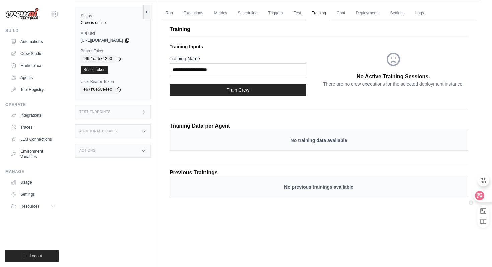
click at [487, 191] on div at bounding box center [483, 196] width 18 height 12
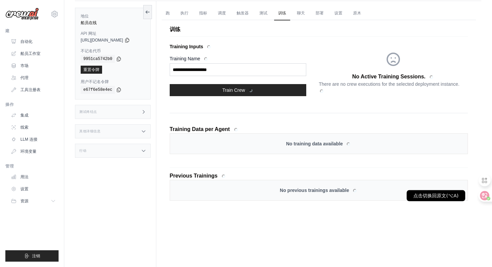
click at [487, 191] on div at bounding box center [488, 196] width 18 height 12
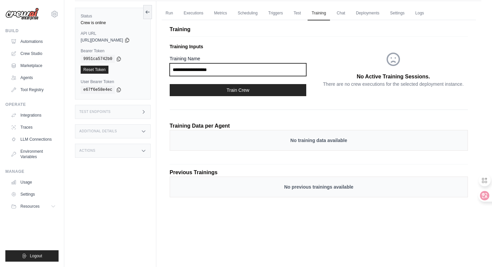
drag, startPoint x: 238, startPoint y: 68, endPoint x: 180, endPoint y: 68, distance: 57.6
click at [180, 68] on input "Training Name" at bounding box center [238, 69] width 137 height 13
type input "**********"
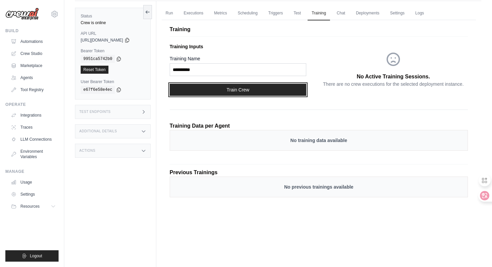
click at [214, 86] on button "Train Crew" at bounding box center [238, 90] width 137 height 12
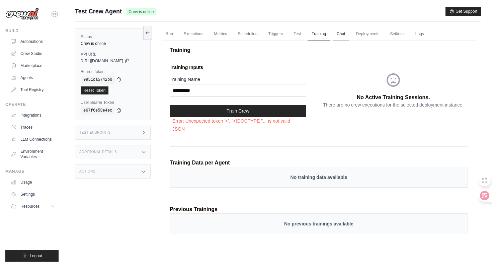
click at [347, 33] on link "Chat" at bounding box center [341, 34] width 16 height 14
click at [170, 38] on link "Run" at bounding box center [169, 34] width 15 height 14
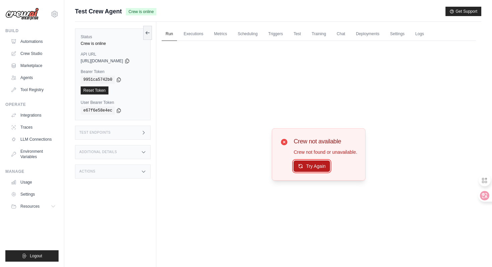
click at [308, 169] on button "Try Again" at bounding box center [312, 165] width 37 height 11
click at [308, 169] on button "Try Again" at bounding box center [312, 166] width 37 height 11
click at [479, 196] on icon at bounding box center [480, 195] width 7 height 7
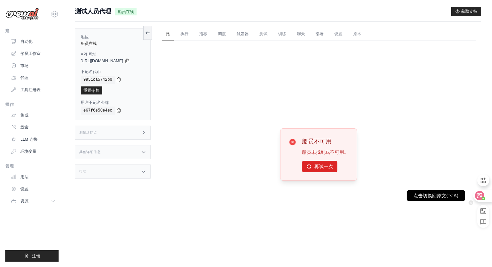
click at [479, 196] on icon at bounding box center [480, 195] width 7 height 7
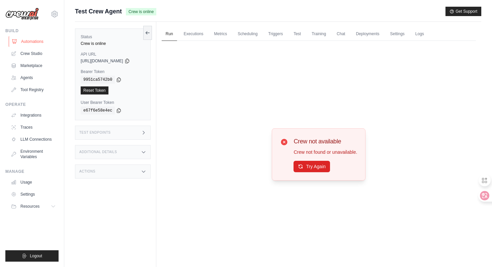
click at [38, 38] on link "Automations" at bounding box center [34, 41] width 51 height 11
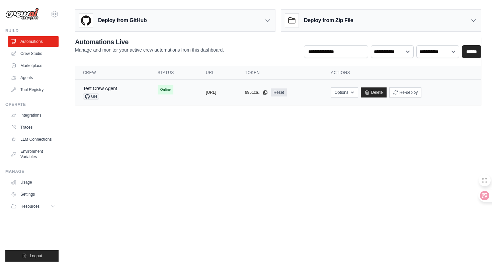
click at [125, 97] on div "Test Crew Agent GH" at bounding box center [112, 92] width 59 height 15
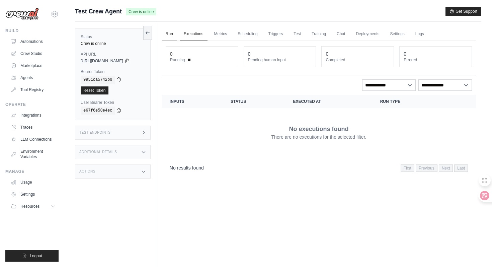
click at [169, 37] on link "Run" at bounding box center [169, 34] width 15 height 14
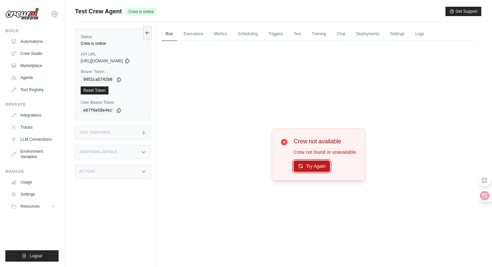
click at [317, 164] on button "Try Again" at bounding box center [312, 165] width 37 height 11
click at [317, 164] on button "Try Again" at bounding box center [312, 166] width 37 height 11
click at [317, 164] on button "Try Again" at bounding box center [312, 165] width 37 height 11
click at [317, 164] on button "Try Again" at bounding box center [312, 166] width 37 height 11
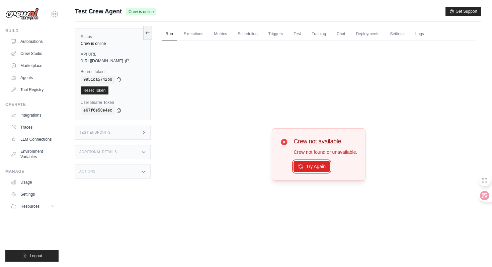
click at [317, 164] on button "Try Again" at bounding box center [312, 166] width 37 height 11
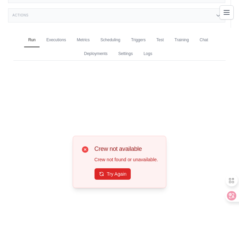
scroll to position [157, 0]
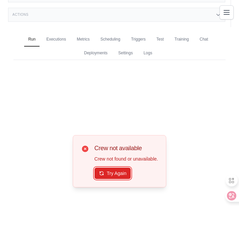
click at [122, 174] on button "Try Again" at bounding box center [112, 173] width 37 height 11
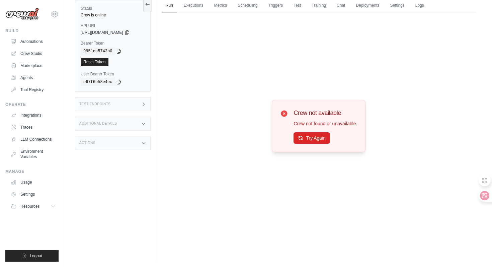
scroll to position [0, 0]
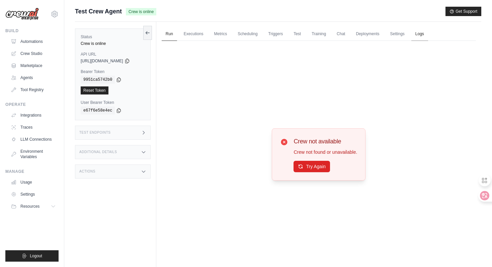
click at [426, 36] on link "Logs" at bounding box center [420, 34] width 17 height 14
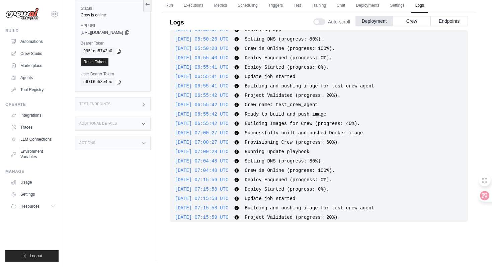
scroll to position [184, 0]
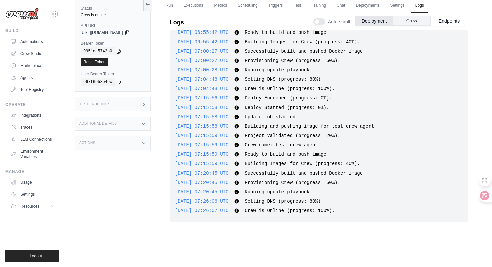
click at [421, 23] on button "Crew" at bounding box center [412, 21] width 38 height 10
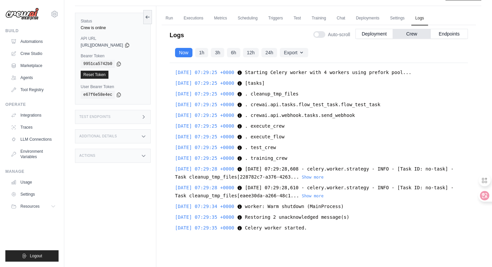
scroll to position [16, 0]
click at [324, 175] on button "Show more" at bounding box center [313, 176] width 22 height 5
click at [336, 197] on span "2025-09-15 07:29:28,610 - celery.worker.strategy - INFO - [Task ID: no-task] - …" at bounding box center [314, 190] width 279 height 13
click at [324, 195] on button "Show more" at bounding box center [313, 194] width 22 height 5
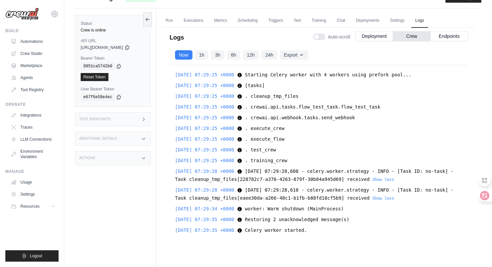
scroll to position [0, 0]
click at [448, 39] on button "Endpoints" at bounding box center [450, 36] width 38 height 10
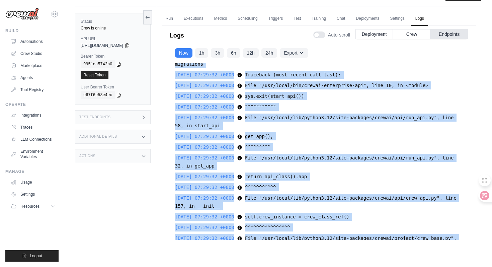
scroll to position [28, 0]
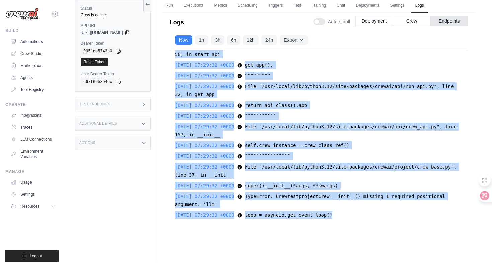
drag, startPoint x: 178, startPoint y: 72, endPoint x: 357, endPoint y: 216, distance: 230.4
click at [357, 216] on div "2025-09-15 07:29:24 +0000 2025-09-15 07:29:24,783 - INFO - Scheduling tmp clean…" at bounding box center [319, 138] width 298 height 177
copy div "2025-09-15 07:29:24 +0000 2025-09-15 07:29:24,783 - INFO - Scheduling tmp clean…"
click at [334, 149] on div "2025-09-15 07:29:32 +0000 self.crew_instance = crew_class_ref() self.crew_insta…" at bounding box center [319, 145] width 288 height 8
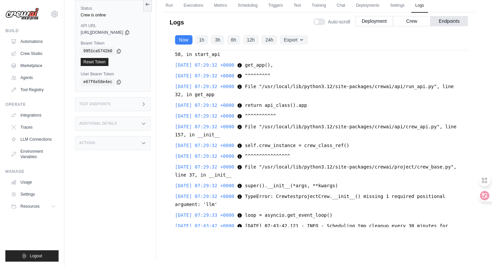
scroll to position [863, 0]
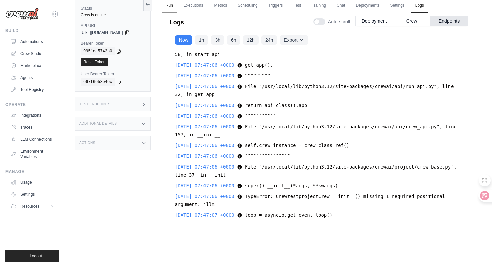
click at [173, 3] on link "Run" at bounding box center [169, 6] width 15 height 14
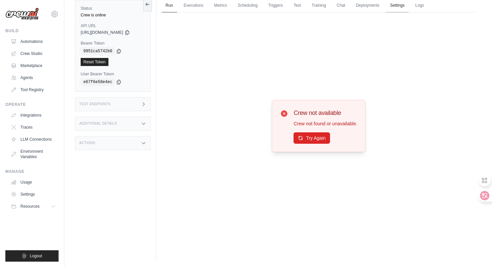
click at [405, 5] on link "Settings" at bounding box center [397, 6] width 22 height 14
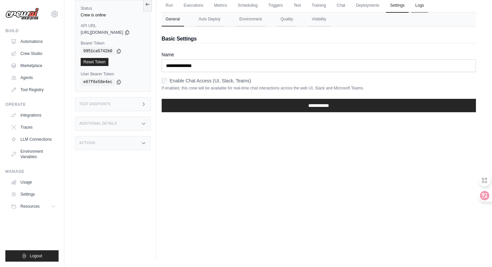
click at [424, 5] on link "Logs" at bounding box center [420, 6] width 17 height 14
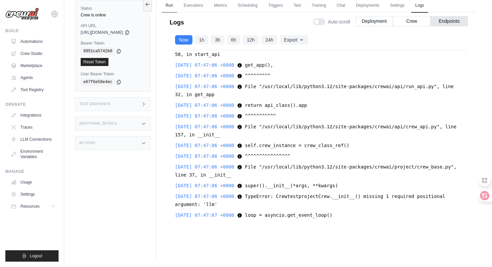
click at [173, 8] on link "Run" at bounding box center [169, 6] width 15 height 14
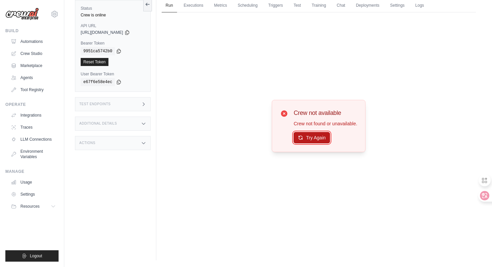
click at [302, 138] on icon at bounding box center [300, 137] width 5 height 5
click at [43, 40] on link "Automations" at bounding box center [34, 41] width 51 height 11
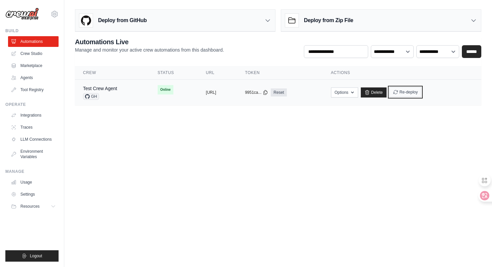
click at [422, 90] on button "Re-deploy" at bounding box center [406, 92] width 32 height 10
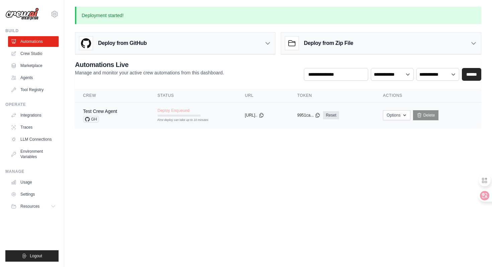
click at [125, 111] on div "Test Crew Agent GH" at bounding box center [112, 115] width 59 height 15
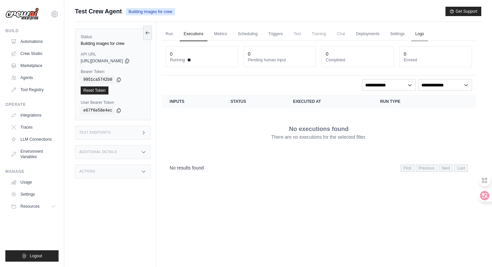
click at [428, 39] on link "Logs" at bounding box center [420, 34] width 17 height 14
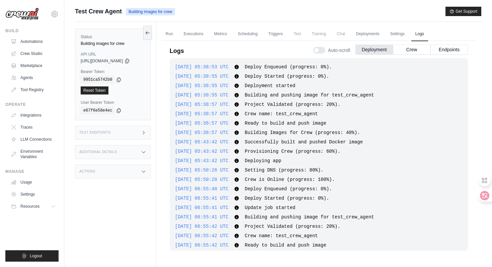
scroll to position [266, 0]
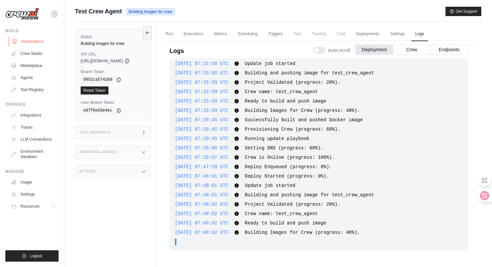
click at [34, 44] on link "Automations" at bounding box center [34, 41] width 51 height 11
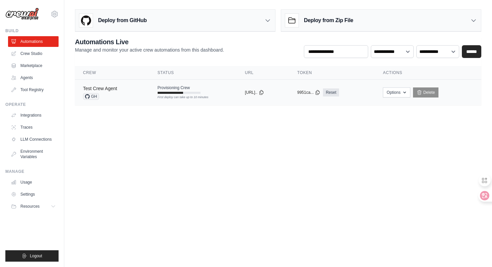
click at [114, 86] on link "Test Crew Agent" at bounding box center [100, 88] width 34 height 5
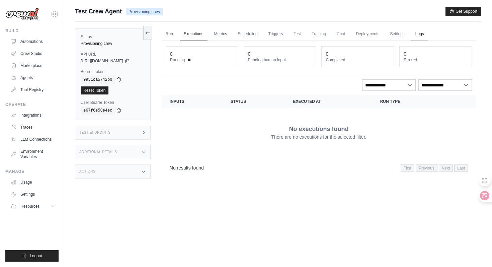
click at [428, 34] on link "Logs" at bounding box center [420, 34] width 17 height 14
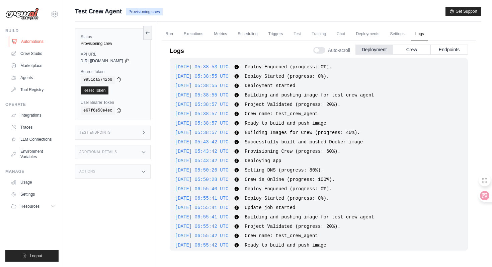
scroll to position [294, 0]
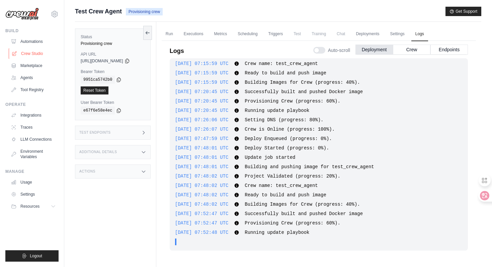
click at [32, 51] on link "Crew Studio" at bounding box center [34, 53] width 51 height 11
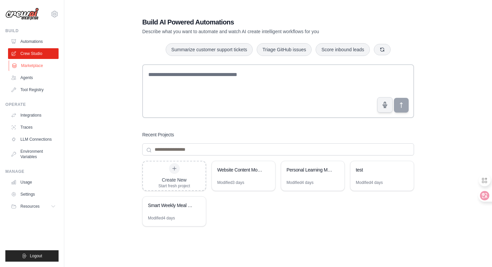
click at [29, 67] on link "Marketplace" at bounding box center [34, 65] width 51 height 11
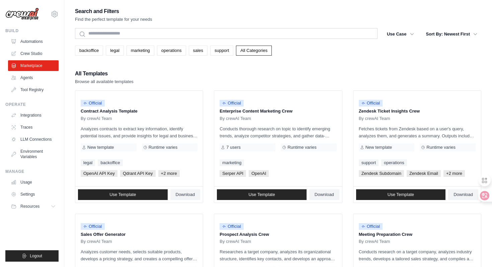
click at [29, 83] on ul "Automations Crew Studio Marketplace Agents Tool Registry" at bounding box center [33, 65] width 51 height 59
click at [29, 79] on link "Agents" at bounding box center [34, 77] width 51 height 11
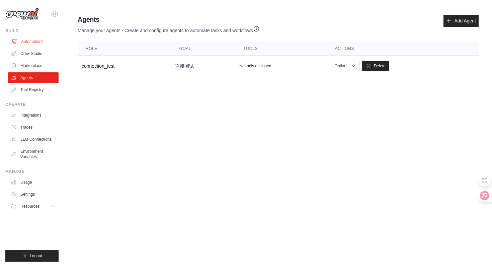
click at [35, 41] on link "Automations" at bounding box center [34, 41] width 51 height 11
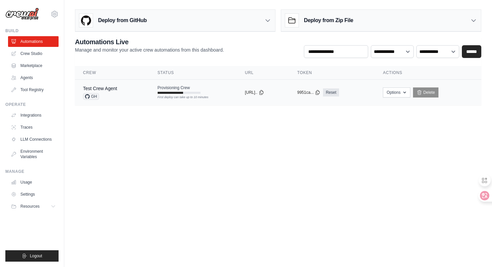
click at [127, 89] on div "Test Crew Agent GH" at bounding box center [112, 92] width 59 height 15
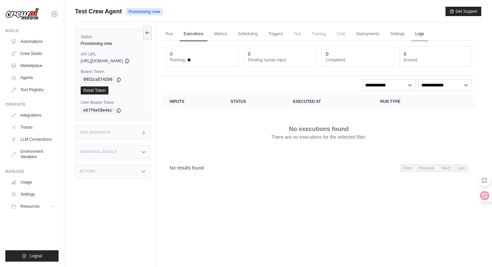
click at [428, 41] on link "Logs" at bounding box center [420, 34] width 17 height 14
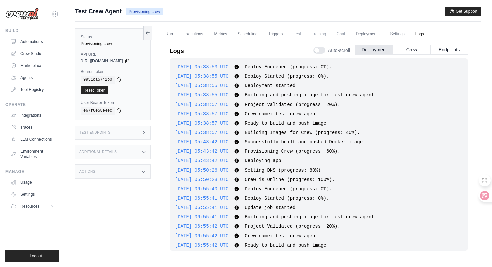
scroll to position [294, 0]
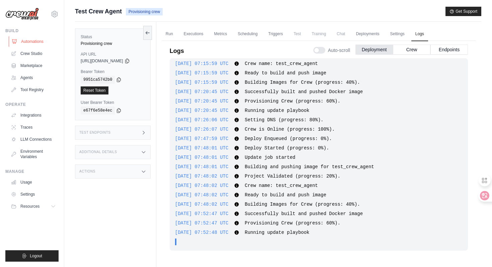
click at [30, 43] on link "Automations" at bounding box center [34, 41] width 51 height 11
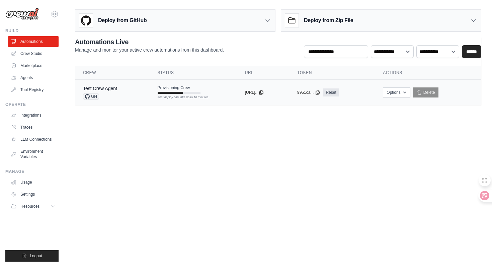
click at [142, 86] on td "Test Crew Agent GH" at bounding box center [112, 93] width 75 height 26
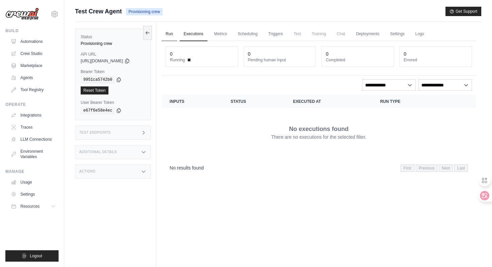
click at [172, 36] on link "Run" at bounding box center [169, 34] width 15 height 14
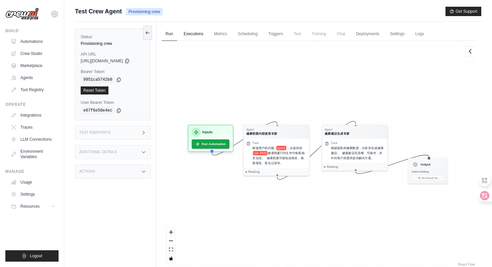
click at [191, 35] on link "Executions" at bounding box center [194, 34] width 28 height 14
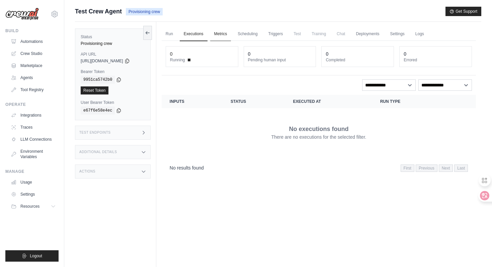
click at [228, 34] on link "Metrics" at bounding box center [220, 34] width 21 height 14
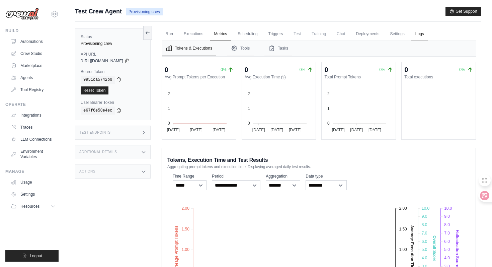
click at [428, 32] on link "Logs" at bounding box center [420, 34] width 17 height 14
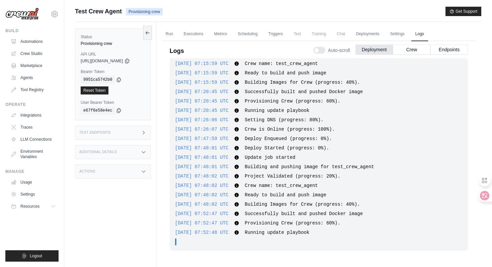
scroll to position [287, 0]
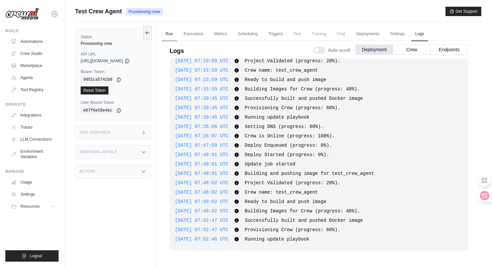
click at [172, 32] on link "Run" at bounding box center [169, 34] width 15 height 14
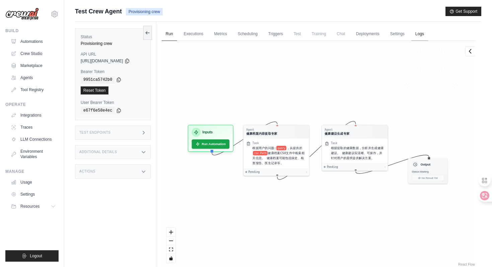
click at [428, 31] on link "Logs" at bounding box center [420, 34] width 17 height 14
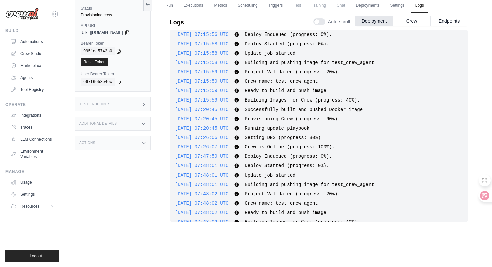
scroll to position [206, 0]
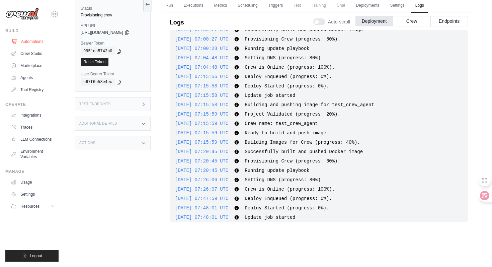
click at [26, 43] on link "Automations" at bounding box center [34, 41] width 51 height 11
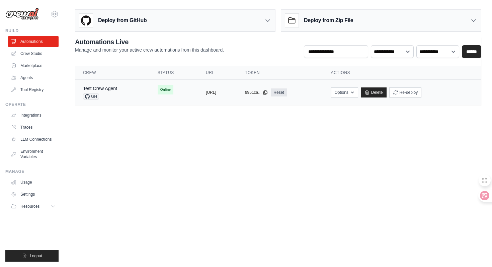
click at [131, 92] on td "Test Crew Agent GH" at bounding box center [112, 93] width 75 height 26
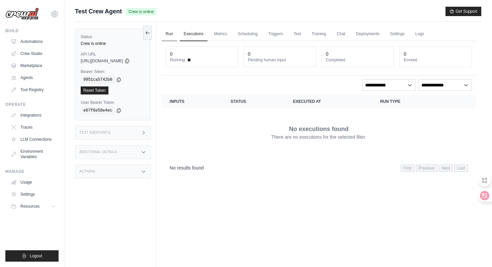
click at [177, 33] on link "Run" at bounding box center [169, 34] width 15 height 14
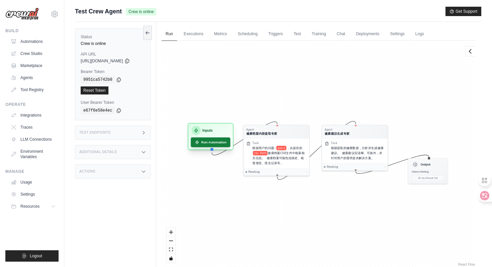
click at [210, 141] on button "Run Automation" at bounding box center [211, 142] width 40 height 10
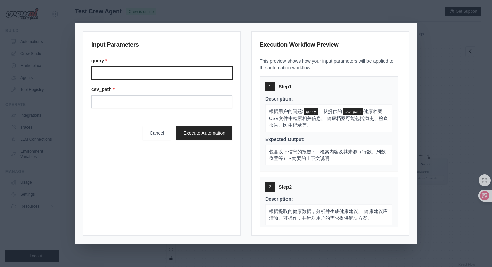
click at [139, 67] on input "Query" at bounding box center [161, 73] width 141 height 13
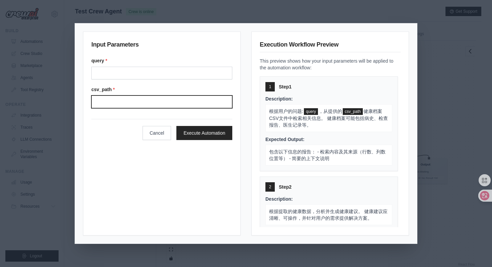
click at [134, 105] on input "Csv path" at bounding box center [161, 101] width 141 height 13
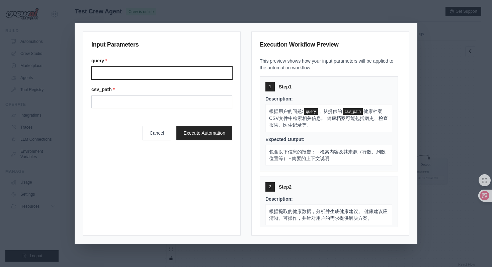
click at [161, 69] on input "Query" at bounding box center [161, 73] width 141 height 13
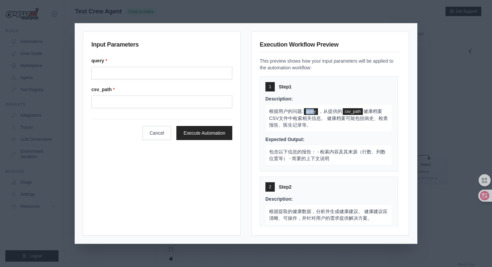
drag, startPoint x: 314, startPoint y: 111, endPoint x: 306, endPoint y: 111, distance: 8.1
click at [306, 111] on span "query" at bounding box center [311, 111] width 14 height 7
drag, startPoint x: 326, startPoint y: 110, endPoint x: 346, endPoint y: 122, distance: 22.9
click at [346, 123] on p "根据用户的问题: query ，从提供的 csv_path 健康档案CSV文件中检索相关信息。 健康档案可能包括病史、检查报告、医生记录等。" at bounding box center [329, 118] width 127 height 28
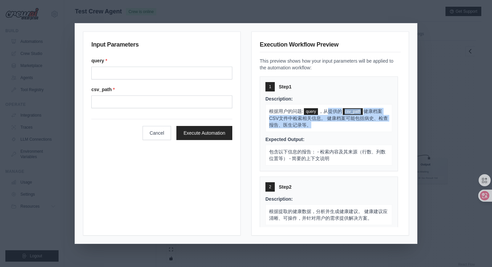
click at [335, 117] on span "健康档案CSV文件中检索相关信息。 健康档案可能包括病史、检查报告、医生记录等。" at bounding box center [328, 118] width 119 height 19
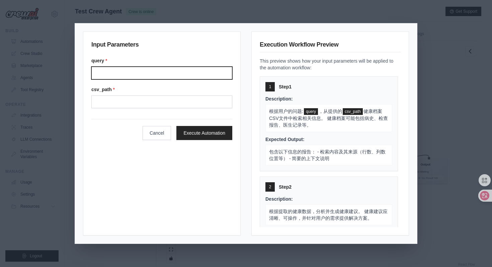
click at [163, 74] on input "Query" at bounding box center [161, 73] width 141 height 13
paste input "**********"
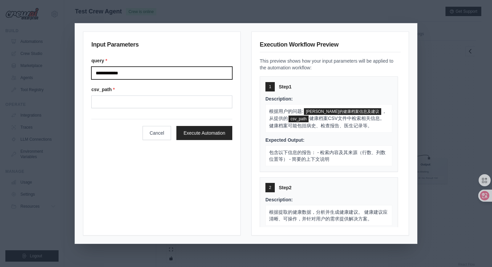
type input "**********"
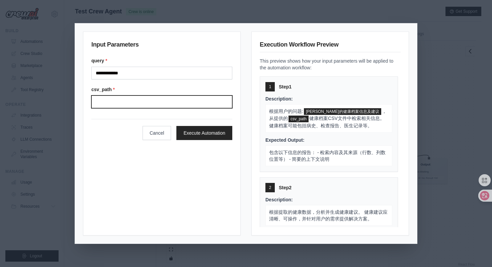
click at [192, 96] on input "Csv path" at bounding box center [161, 101] width 141 height 13
type input "********"
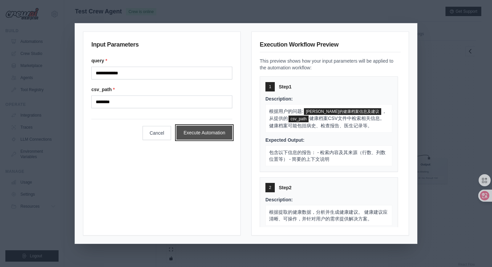
click at [194, 132] on button "Execute Automation" at bounding box center [205, 133] width 56 height 14
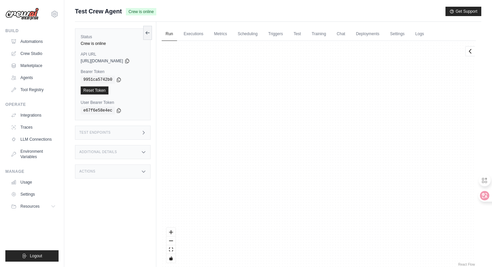
scroll to position [2271, 0]
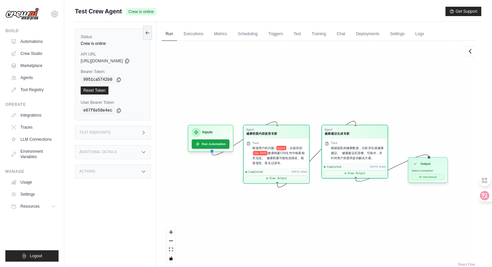
click at [427, 178] on button "View Result" at bounding box center [428, 177] width 32 height 6
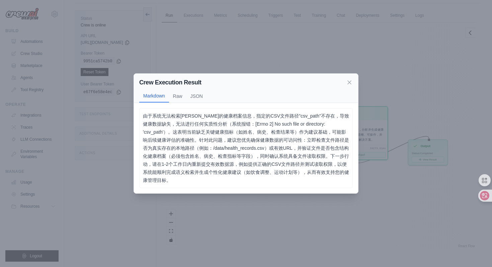
scroll to position [20, 0]
click at [349, 84] on icon at bounding box center [349, 81] width 3 height 3
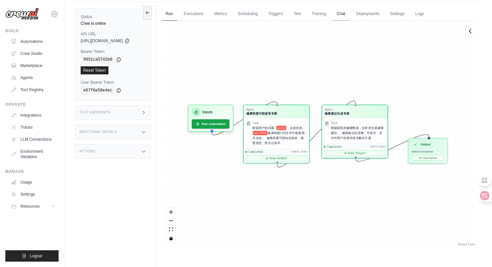
click at [348, 13] on link "Chat" at bounding box center [341, 14] width 16 height 14
click at [216, 124] on button "Run Automation" at bounding box center [211, 122] width 40 height 10
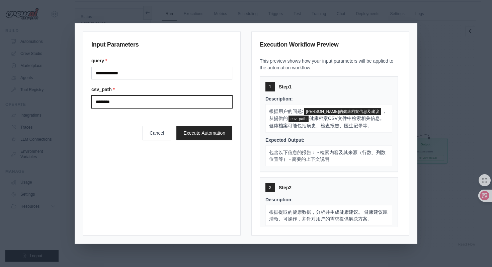
drag, startPoint x: 171, startPoint y: 103, endPoint x: 91, endPoint y: 101, distance: 79.8
click at [91, 101] on input "********" at bounding box center [161, 101] width 141 height 13
click at [152, 102] on input "Csv path" at bounding box center [161, 101] width 141 height 13
paste input "**********"
type input "**********"
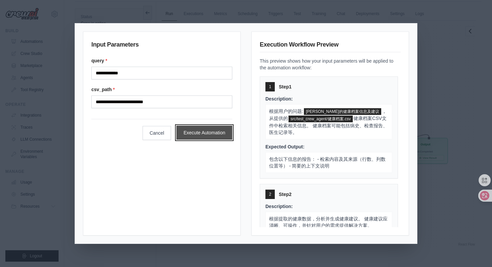
click at [191, 134] on button "Execute Automation" at bounding box center [205, 133] width 56 height 14
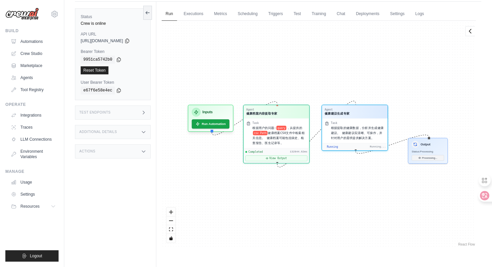
scroll to position [2805, 0]
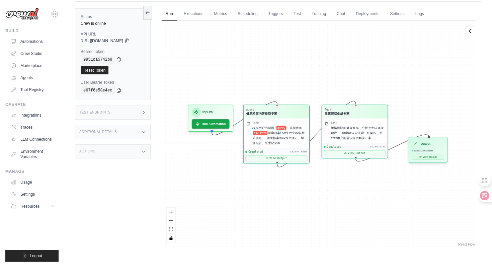
click at [427, 158] on button "View Result" at bounding box center [428, 157] width 32 height 6
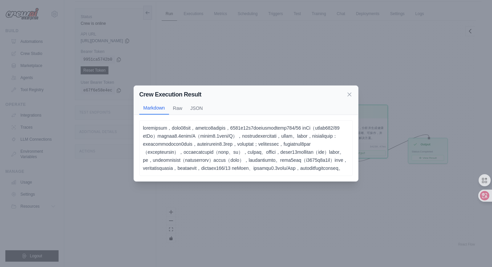
scroll to position [22, 0]
click at [196, 102] on button "JSON" at bounding box center [197, 108] width 20 height 13
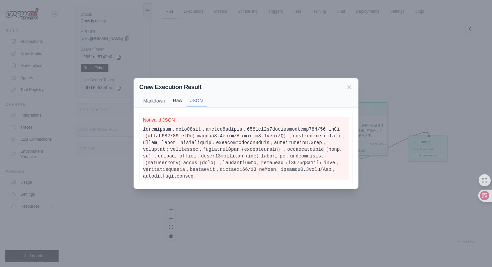
click at [185, 94] on button "Raw" at bounding box center [177, 100] width 17 height 13
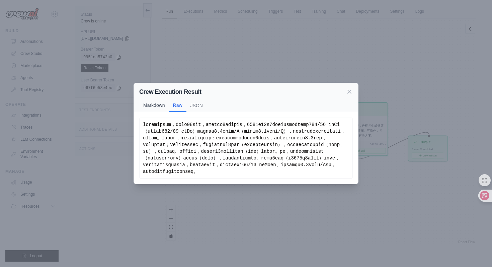
click at [162, 99] on button "Markdown" at bounding box center [154, 105] width 30 height 13
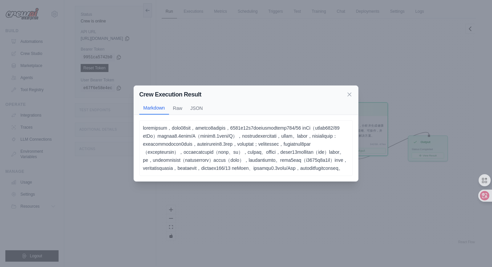
scroll to position [28, 0]
click at [350, 91] on icon at bounding box center [349, 94] width 7 height 7
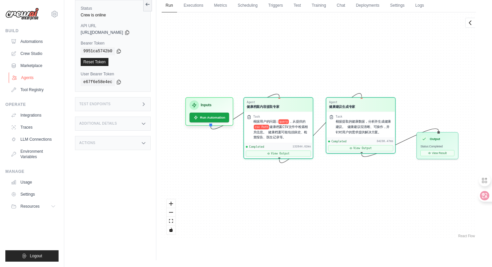
click at [36, 76] on link "Agents" at bounding box center [34, 77] width 51 height 11
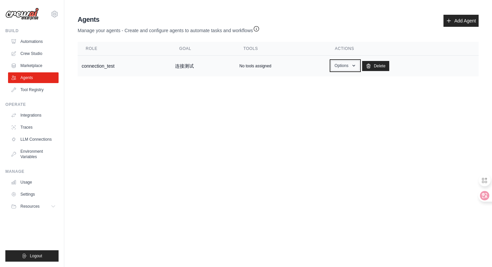
click at [344, 66] on button "Options" at bounding box center [345, 66] width 28 height 10
click at [342, 83] on link "Show" at bounding box center [336, 81] width 48 height 12
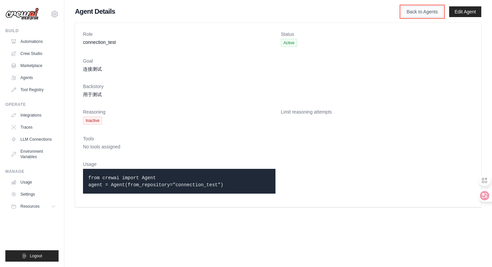
click at [428, 15] on link "Back to Agents" at bounding box center [422, 11] width 43 height 11
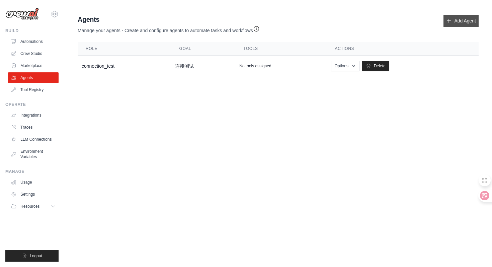
click at [455, 23] on link "Add Agent" at bounding box center [461, 21] width 35 height 12
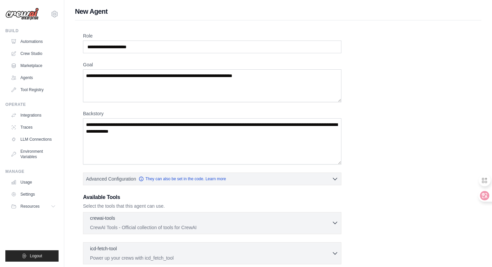
scroll to position [123, 0]
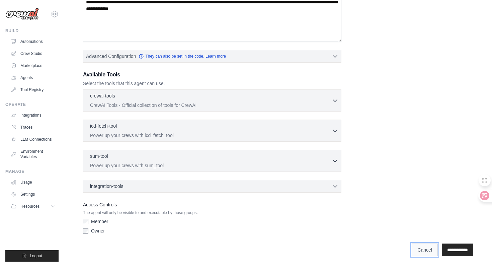
click at [412, 249] on link "Cancel" at bounding box center [425, 250] width 26 height 13
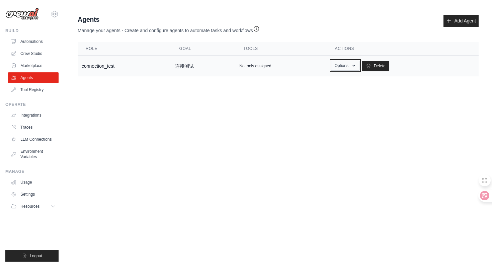
click at [351, 68] on button "Options" at bounding box center [345, 66] width 28 height 10
click at [347, 90] on link "Edit" at bounding box center [336, 93] width 48 height 12
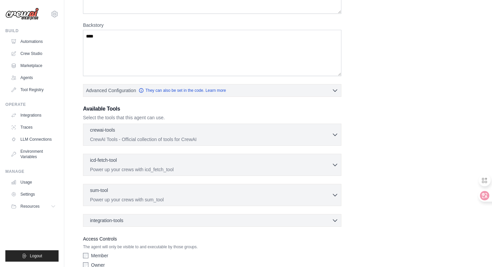
scroll to position [141, 0]
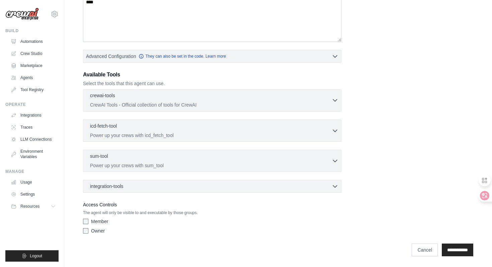
click at [242, 104] on p "CrewAI Tools - Official collection of tools for CrewAI" at bounding box center [211, 105] width 242 height 7
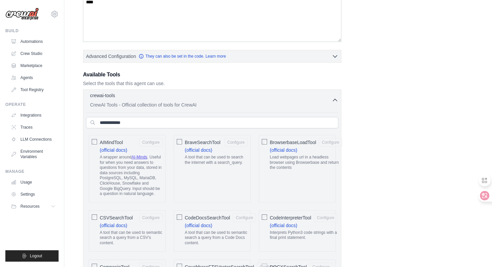
click at [242, 104] on p "CrewAI Tools - Official collection of tools for CrewAI" at bounding box center [211, 105] width 242 height 7
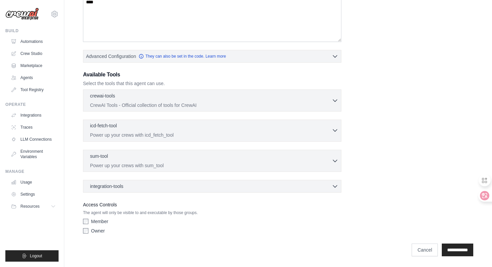
click at [240, 136] on p "Power up your crews with icd_fetch_tool" at bounding box center [211, 135] width 242 height 7
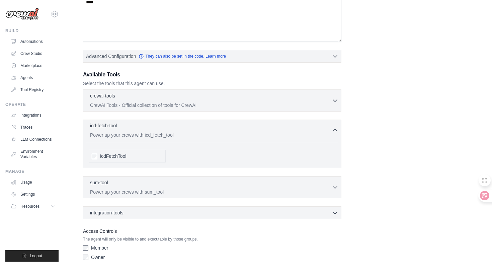
click at [240, 136] on p "Power up your crews with icd_fetch_tool" at bounding box center [211, 135] width 242 height 7
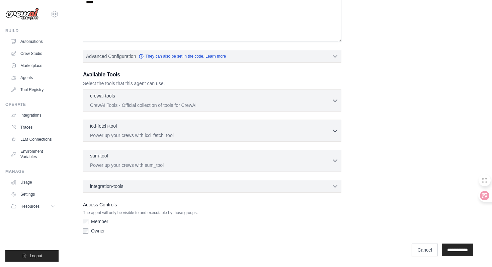
click at [243, 163] on p "Power up your crews with sum_tool" at bounding box center [211, 165] width 242 height 7
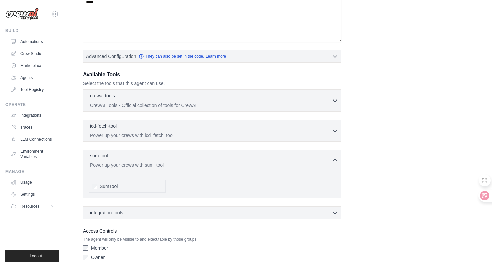
click at [243, 163] on p "Power up your crews with sum_tool" at bounding box center [211, 165] width 242 height 7
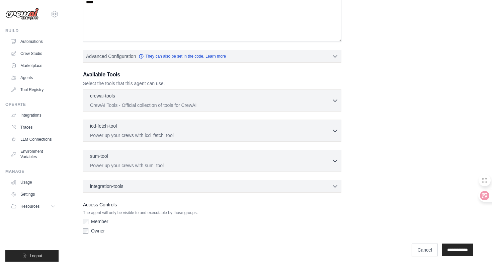
click at [245, 190] on div "integration-tools 0 selected Box Save files to Box Gmail" at bounding box center [212, 186] width 259 height 13
click at [252, 184] on div "integration-tools 0 selected" at bounding box center [214, 186] width 249 height 7
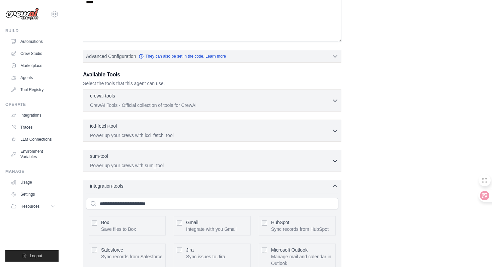
click at [252, 184] on div "integration-tools 0 selected" at bounding box center [214, 186] width 249 height 7
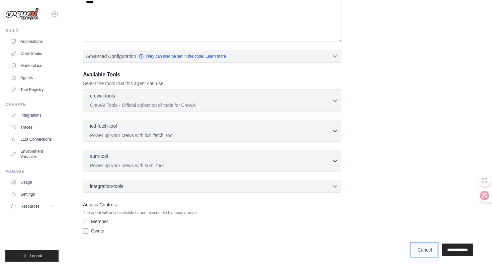
click at [413, 249] on link "Cancel" at bounding box center [425, 250] width 26 height 13
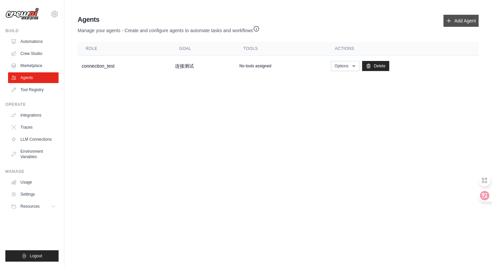
click at [467, 16] on link "Add Agent" at bounding box center [461, 21] width 35 height 12
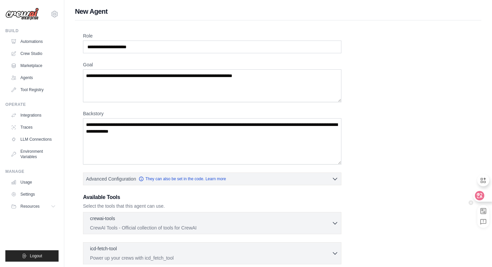
click at [482, 197] on icon at bounding box center [480, 195] width 6 height 5
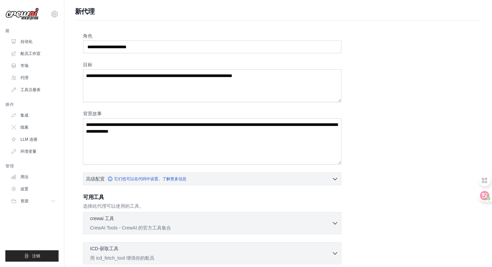
scroll to position [2, 0]
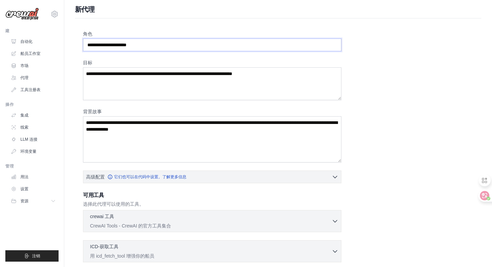
click at [242, 48] on input "角色" at bounding box center [212, 45] width 259 height 13
click at [252, 78] on textarea "目标" at bounding box center [212, 83] width 259 height 33
click at [265, 139] on textarea "背景故事" at bounding box center [212, 139] width 259 height 46
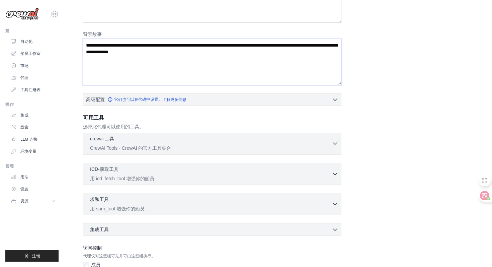
scroll to position [123, 0]
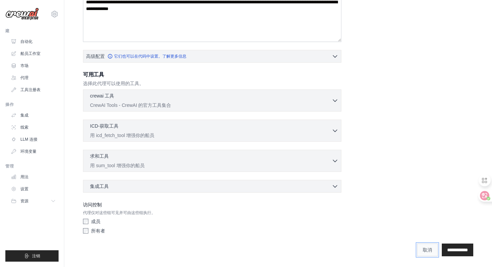
click at [423, 250] on font "取消" at bounding box center [427, 249] width 9 height 5
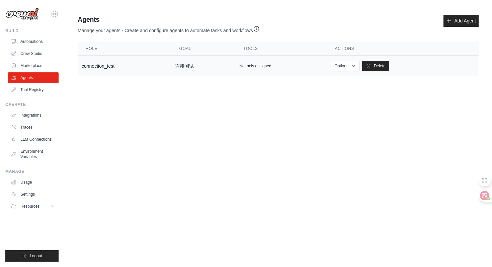
click at [288, 76] on td "No tools assigned" at bounding box center [281, 66] width 91 height 21
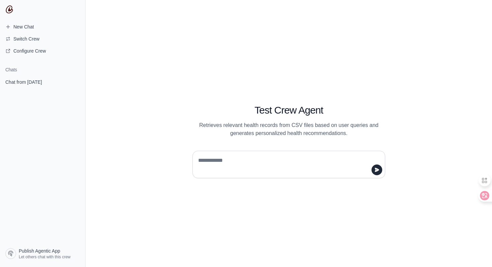
type textarea "**********"
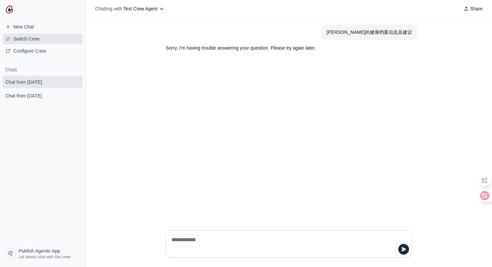
click at [42, 41] on span "Switch Crew" at bounding box center [22, 39] width 45 height 7
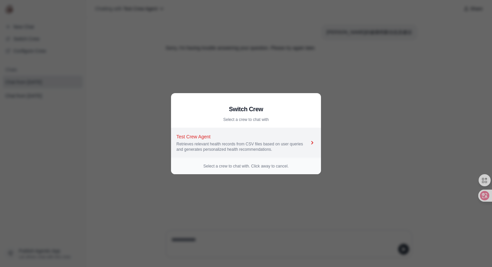
click at [201, 141] on div "Retrieves relevant health records from CSV files based on user queries and gene…" at bounding box center [243, 146] width 133 height 11
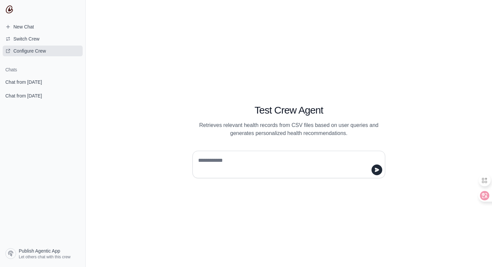
click at [54, 53] on link "Configure Crew" at bounding box center [43, 51] width 80 height 11
click at [226, 155] on textarea at bounding box center [287, 164] width 180 height 19
paste textarea "**********"
type textarea "**********"
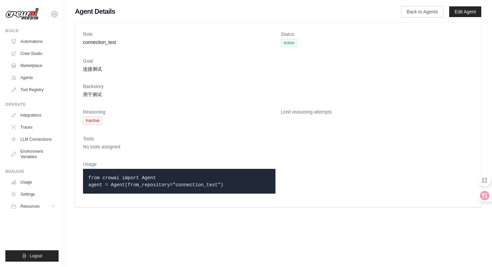
drag, startPoint x: 247, startPoint y: 188, endPoint x: 91, endPoint y: 169, distance: 157.3
click at [91, 169] on div "from crewai import Agent agent = Agent(from_repository="connection_test")" at bounding box center [179, 181] width 193 height 25
click at [251, 183] on p "from crewai import Agent agent = Agent(from_repository="connection_test")" at bounding box center [179, 181] width 182 height 14
click at [249, 77] on dl "Role connection_test Status Active Goal 连接测试 Backstory 用于测试 Reasoning Inactive …" at bounding box center [278, 115] width 391 height 168
click at [44, 43] on link "Automations" at bounding box center [34, 41] width 51 height 11
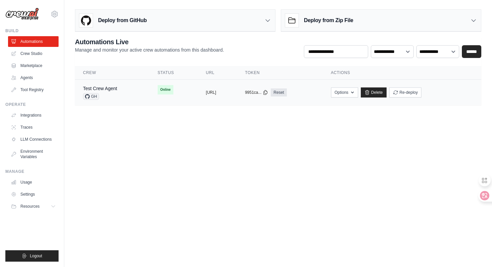
click at [125, 87] on div "Test Crew Agent GH" at bounding box center [112, 92] width 59 height 15
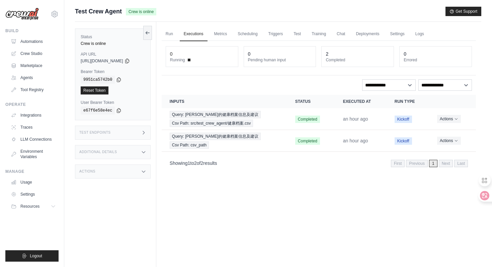
click at [170, 36] on link "Run" at bounding box center [169, 34] width 15 height 14
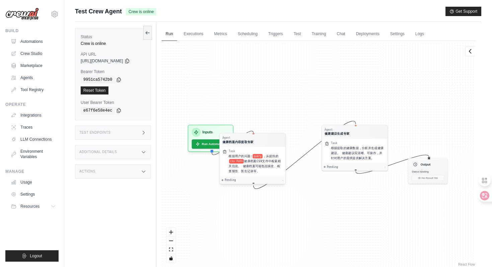
drag, startPoint x: 279, startPoint y: 138, endPoint x: 254, endPoint y: 148, distance: 27.0
click at [254, 148] on div "Task 根据用户的问题: query ，从提供的 csv Path 健康档案CSV文件中检索相关信息。 健康档案可能包括病史、检查报告、医生记录等。" at bounding box center [253, 162] width 66 height 30
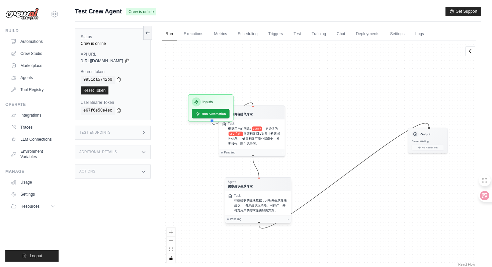
drag, startPoint x: 342, startPoint y: 128, endPoint x: 245, endPoint y: 162, distance: 103.3
click at [245, 180] on div "Agent" at bounding box center [240, 182] width 25 height 4
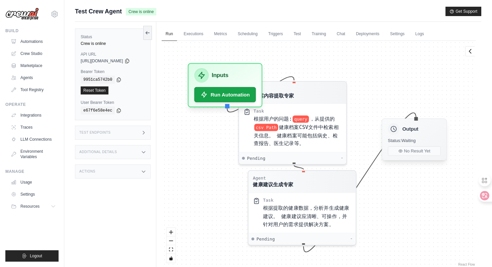
drag, startPoint x: 425, startPoint y: 138, endPoint x: 407, endPoint y: 131, distance: 20.0
click at [407, 131] on h3 "Output" at bounding box center [411, 128] width 16 height 7
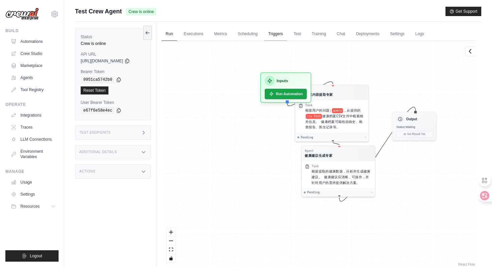
click at [279, 39] on link "Triggers" at bounding box center [276, 34] width 23 height 14
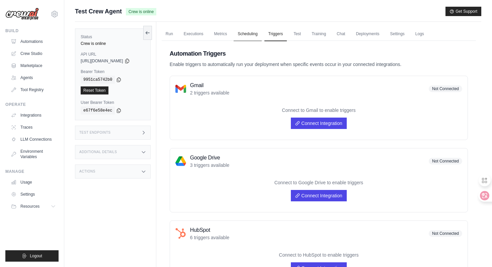
click at [257, 37] on link "Scheduling" at bounding box center [248, 34] width 28 height 14
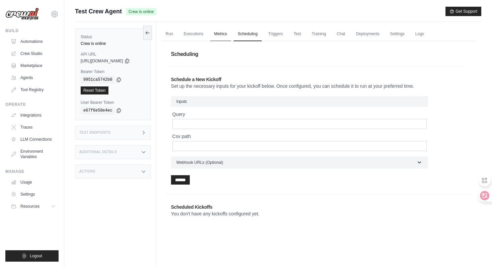
click at [231, 33] on link "Metrics" at bounding box center [220, 34] width 21 height 14
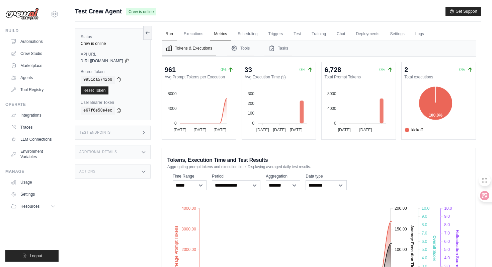
click at [173, 36] on link "Run" at bounding box center [169, 34] width 15 height 14
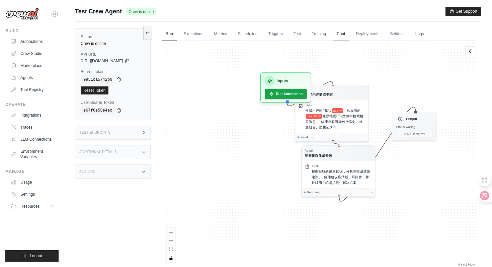
click at [348, 36] on link "Chat" at bounding box center [341, 34] width 16 height 14
click at [327, 31] on link "Training" at bounding box center [319, 34] width 22 height 14
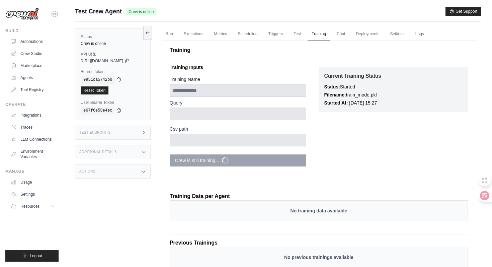
scroll to position [28, 0]
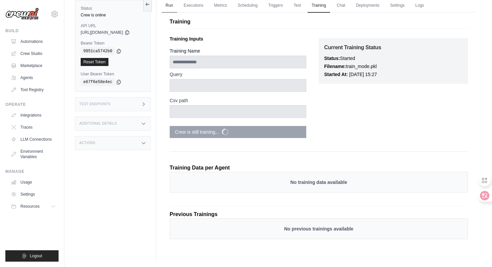
click at [177, 8] on link "Run" at bounding box center [169, 6] width 15 height 14
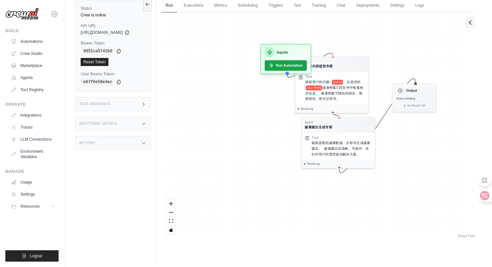
click at [467, 24] on button at bounding box center [471, 22] width 10 height 10
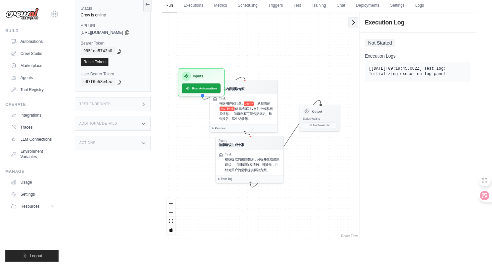
click at [353, 26] on button at bounding box center [354, 22] width 10 height 10
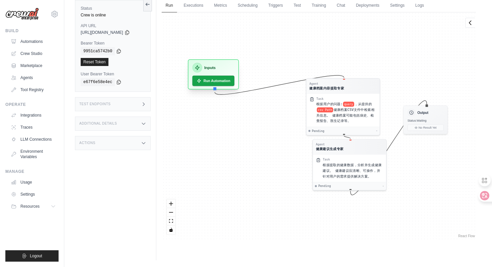
drag, startPoint x: 238, startPoint y: 40, endPoint x: 223, endPoint y: 66, distance: 30.3
click at [223, 66] on div "Inputs" at bounding box center [213, 68] width 42 height 10
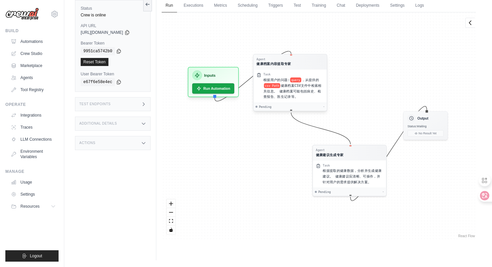
drag, startPoint x: 365, startPoint y: 102, endPoint x: 312, endPoint y: 77, distance: 58.8
click at [312, 78] on span "，从提供的" at bounding box center [310, 80] width 17 height 4
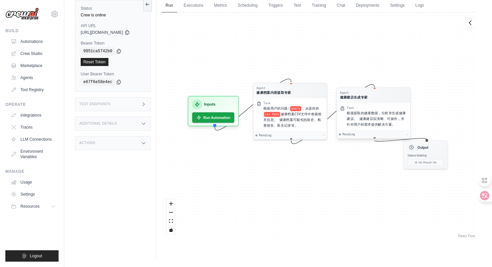
drag, startPoint x: 354, startPoint y: 164, endPoint x: 379, endPoint y: 107, distance: 62.5
click at [379, 107] on div "Task" at bounding box center [377, 108] width 60 height 4
click at [443, 144] on div "Output Status: Waiting No Result Yet" at bounding box center [426, 153] width 45 height 29
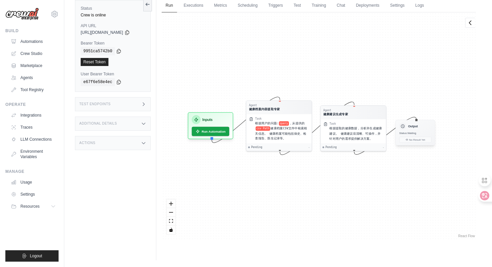
drag, startPoint x: 435, startPoint y: 149, endPoint x: 426, endPoint y: 127, distance: 23.6
click at [426, 127] on div "Output" at bounding box center [416, 126] width 32 height 7
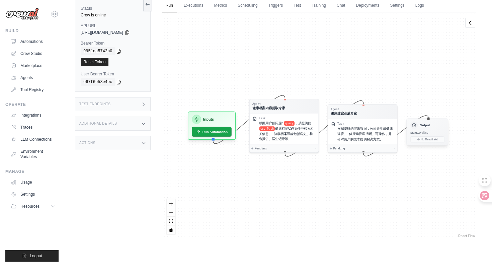
drag, startPoint x: 427, startPoint y: 132, endPoint x: 434, endPoint y: 132, distance: 7.7
click at [434, 132] on div "Status: Waiting" at bounding box center [428, 133] width 34 height 4
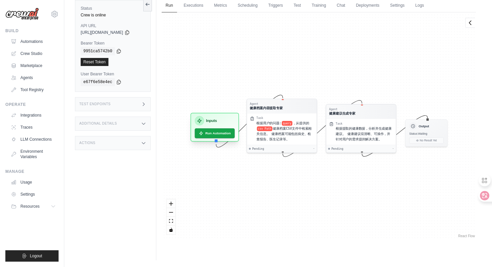
drag, startPoint x: 216, startPoint y: 120, endPoint x: 221, endPoint y: 123, distance: 5.5
click at [221, 123] on div "Inputs" at bounding box center [215, 120] width 40 height 9
click at [220, 121] on div "Inputs" at bounding box center [210, 122] width 41 height 10
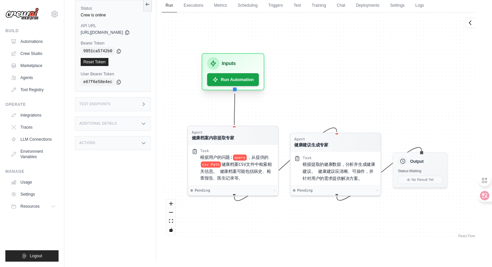
drag, startPoint x: 217, startPoint y: 121, endPoint x: 239, endPoint y: 63, distance: 61.9
click at [239, 63] on div "Inputs" at bounding box center [233, 63] width 52 height 12
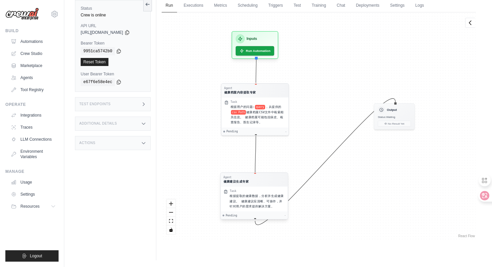
drag, startPoint x: 345, startPoint y: 145, endPoint x: 263, endPoint y: 183, distance: 91.3
click at [263, 183] on div "Agent 健康建议生成专家" at bounding box center [254, 180] width 62 height 8
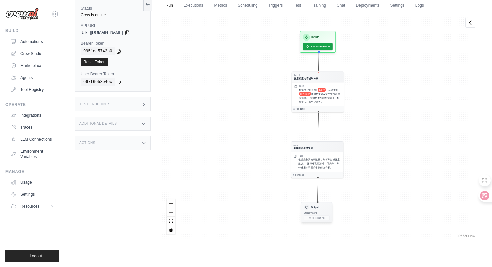
drag, startPoint x: 405, startPoint y: 111, endPoint x: 325, endPoint y: 209, distance: 126.5
click at [325, 209] on div "Output" at bounding box center [317, 207] width 26 height 6
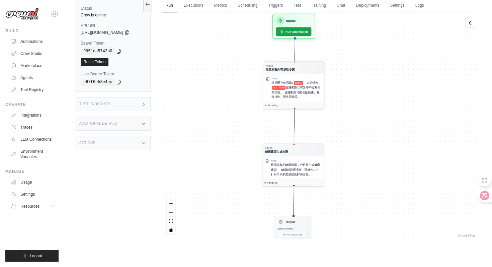
drag, startPoint x: 374, startPoint y: 123, endPoint x: 359, endPoint y: 115, distance: 16.8
click at [359, 115] on div "Agent 健康档案内容提取专家 Task 根据用户的问题: query ，从提供的 csv Path 健康档案CSV文件中检索相关信息。 健康档案可能包括病…" at bounding box center [319, 125] width 315 height 227
click at [312, 88] on div "根据用户的问题: query ，从提供的 csv Path 健康档案CSV文件中检索相关信息。 健康档案可能包括病史、检查报告、医生记录等。" at bounding box center [297, 88] width 51 height 19
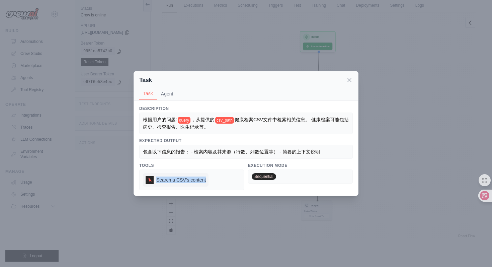
drag, startPoint x: 212, startPoint y: 179, endPoint x: 147, endPoint y: 182, distance: 65.4
click at [147, 182] on div "Search a CSV's content" at bounding box center [191, 180] width 105 height 21
click at [304, 172] on div "Sequential" at bounding box center [300, 177] width 105 height 14
drag, startPoint x: 277, startPoint y: 177, endPoint x: 259, endPoint y: 175, distance: 18.1
click at [259, 175] on span "Sequential" at bounding box center [264, 176] width 24 height 7
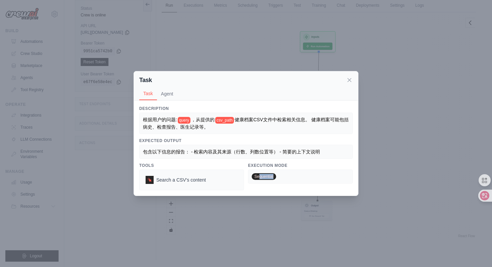
click at [244, 176] on div "Tools Search a CSV's content Execution Mode Sequential" at bounding box center [246, 176] width 214 height 27
click at [350, 83] on icon at bounding box center [349, 79] width 7 height 7
